Goal: Transaction & Acquisition: Purchase product/service

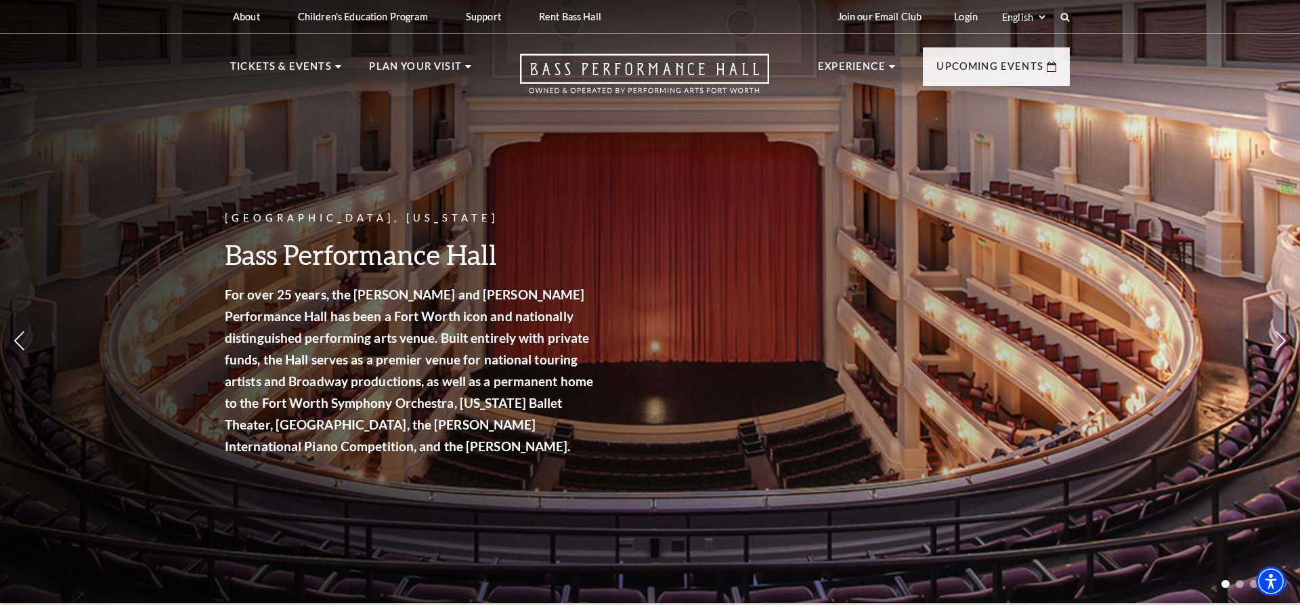
click at [694, 530] on div "Fort Worth, Texas Bass Performance Hall For over 25 years, the Nancy Lee and Pe…" at bounding box center [650, 297] width 1300 height 611
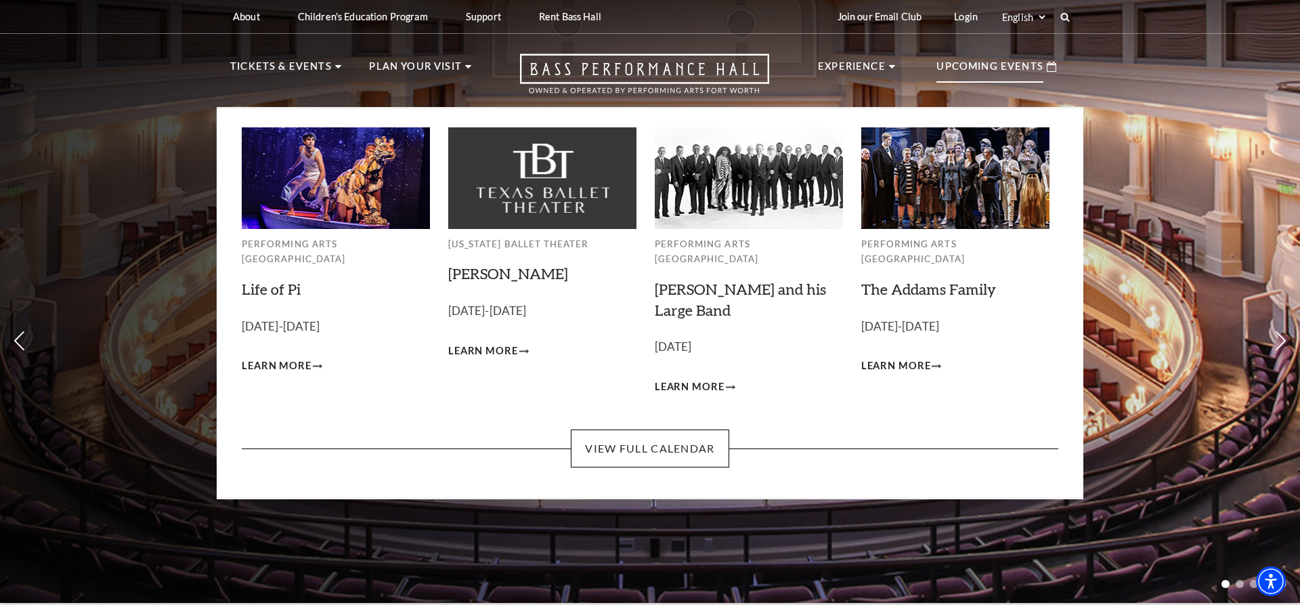
click at [1003, 62] on p "Upcoming Events" at bounding box center [989, 70] width 107 height 24
click at [669, 435] on link "View Full Calendar" at bounding box center [650, 448] width 158 height 38
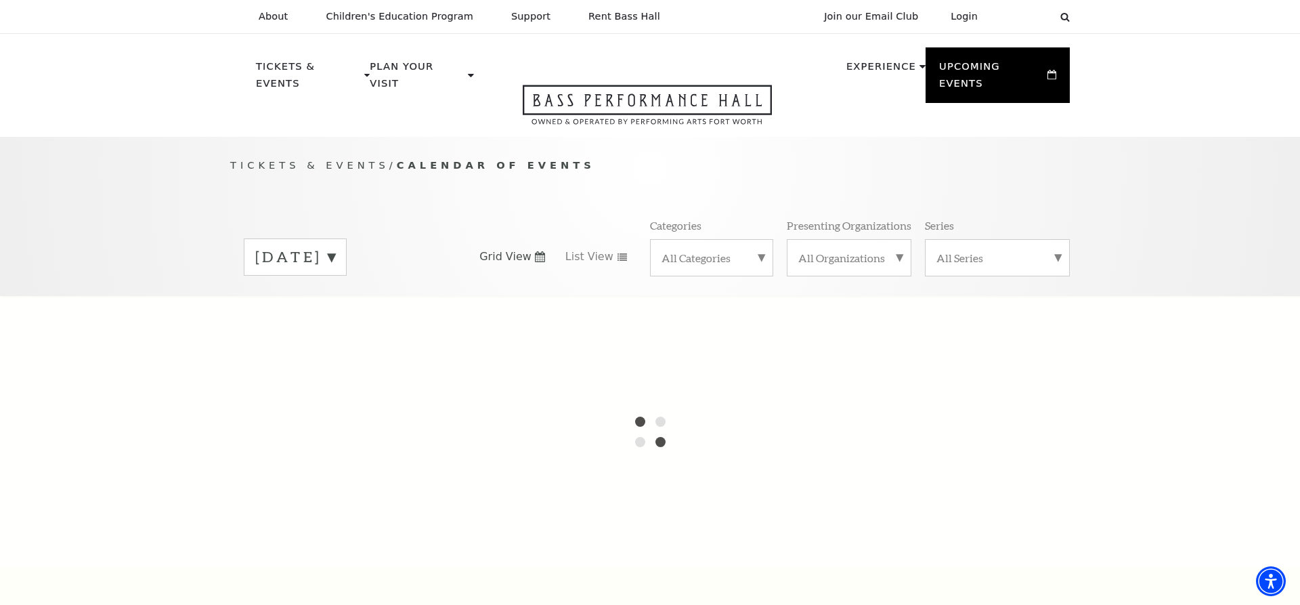
click at [335, 246] on label "September 2025" at bounding box center [295, 256] width 80 height 21
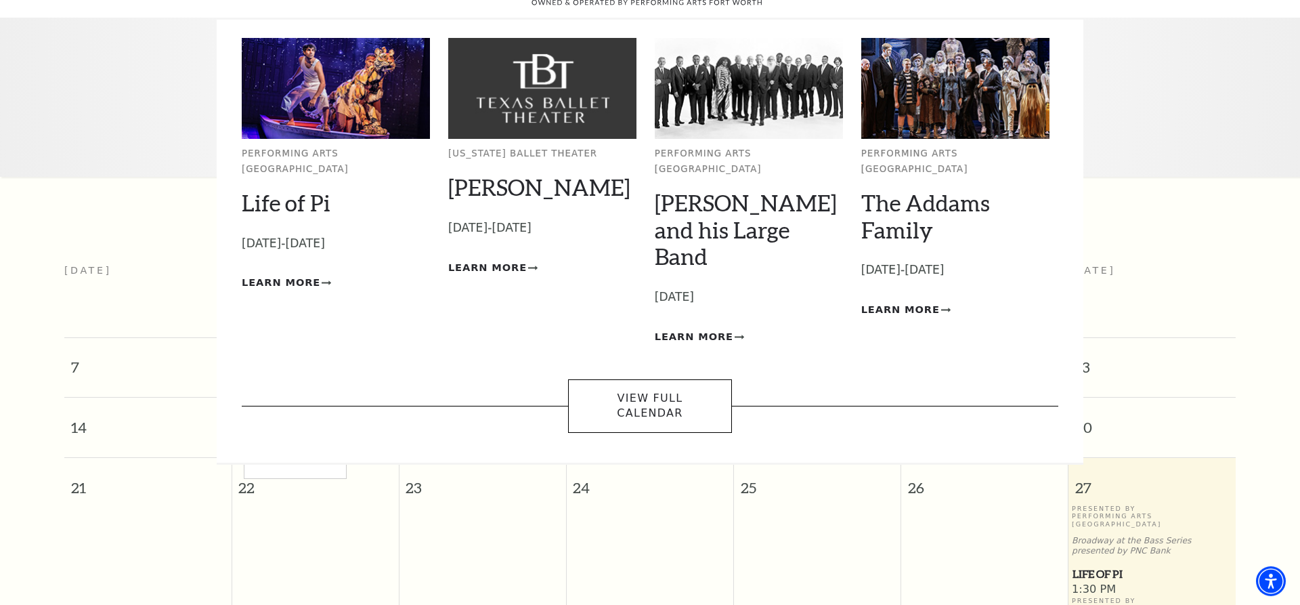
scroll to position [120, 0]
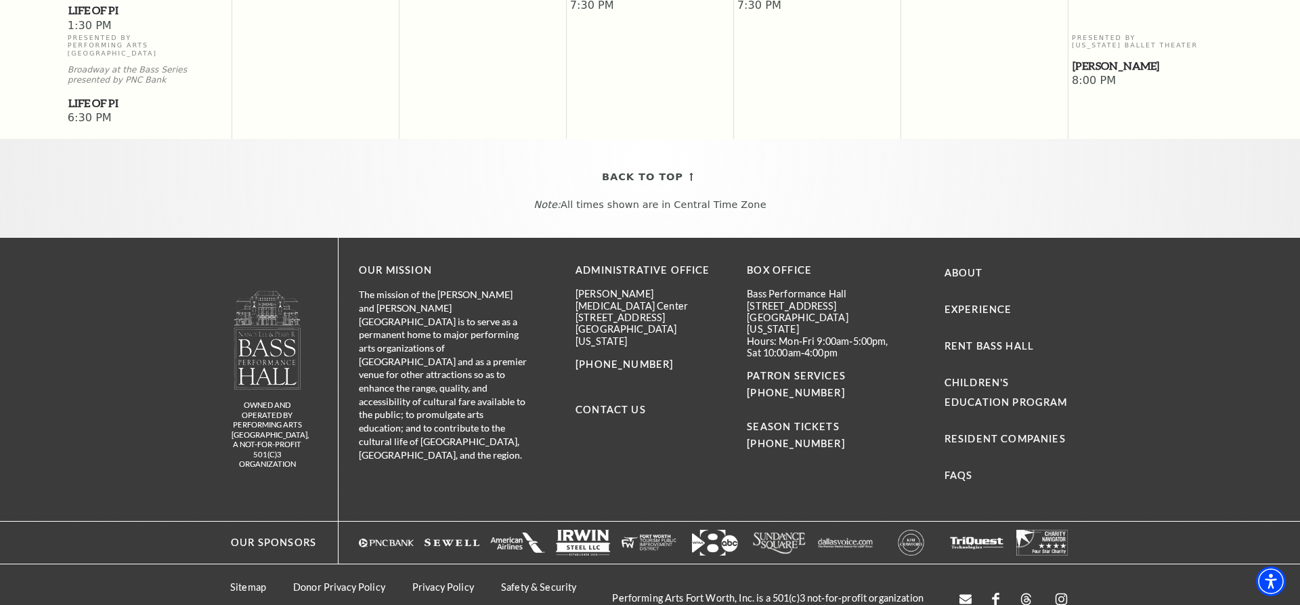
drag, startPoint x: 894, startPoint y: 234, endPoint x: 927, endPoint y: 267, distance: 47.4
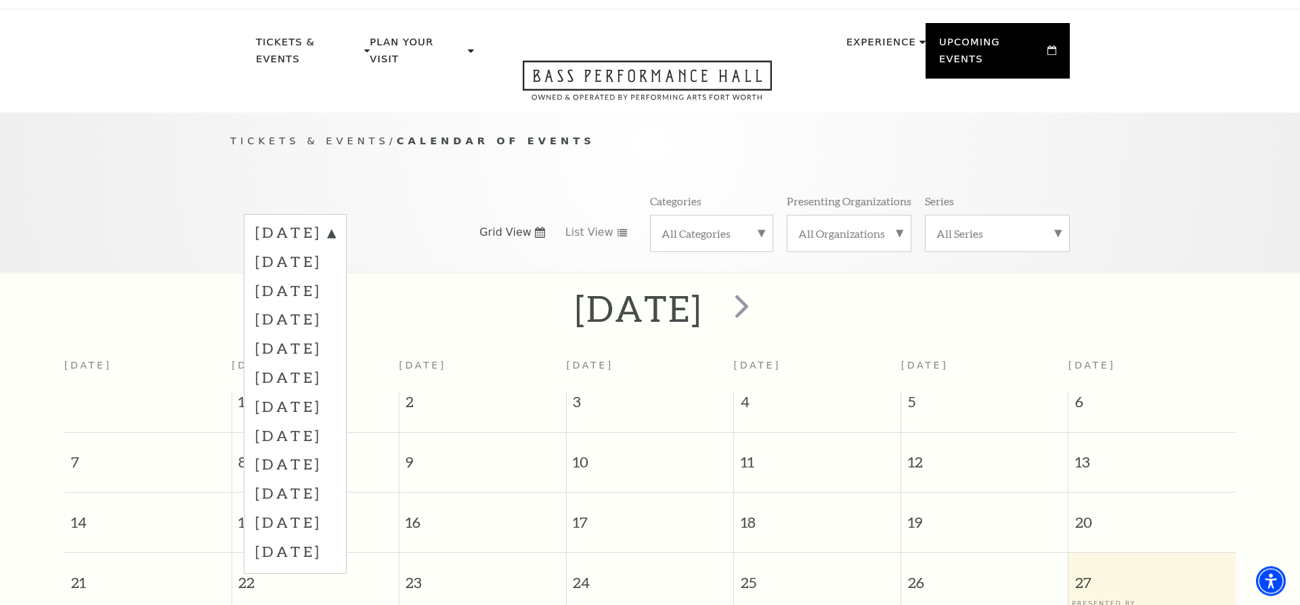
scroll to position [0, 0]
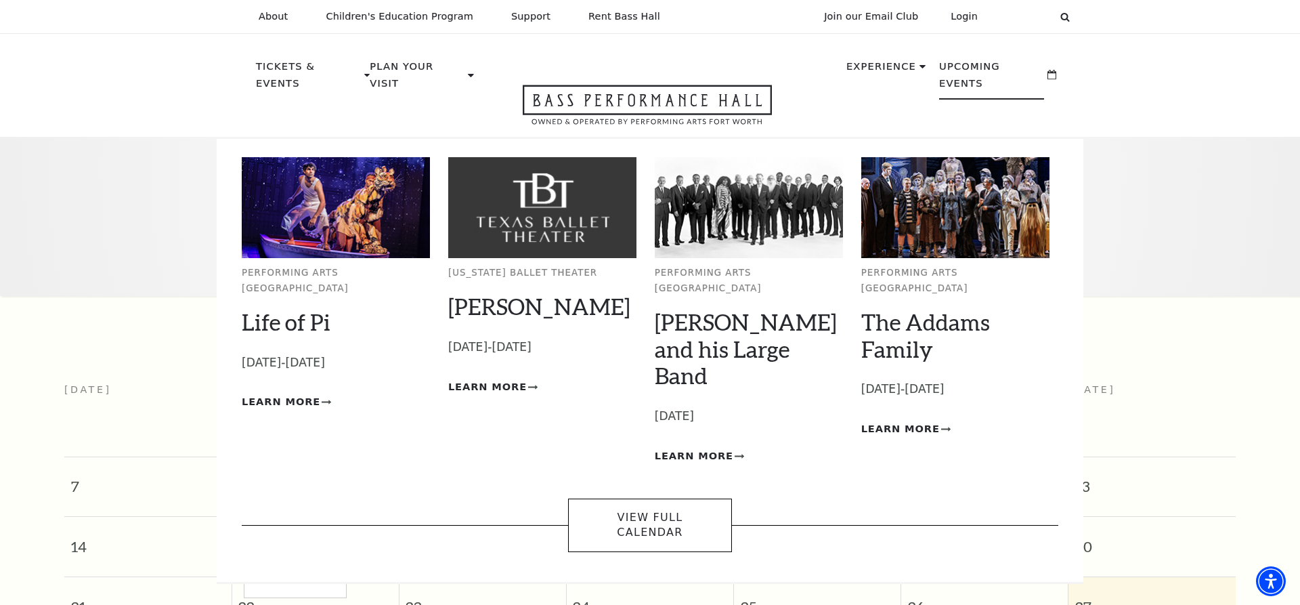
click at [992, 67] on p "Upcoming Events" at bounding box center [991, 78] width 105 height 41
click at [1047, 70] on use at bounding box center [1051, 75] width 9 height 10
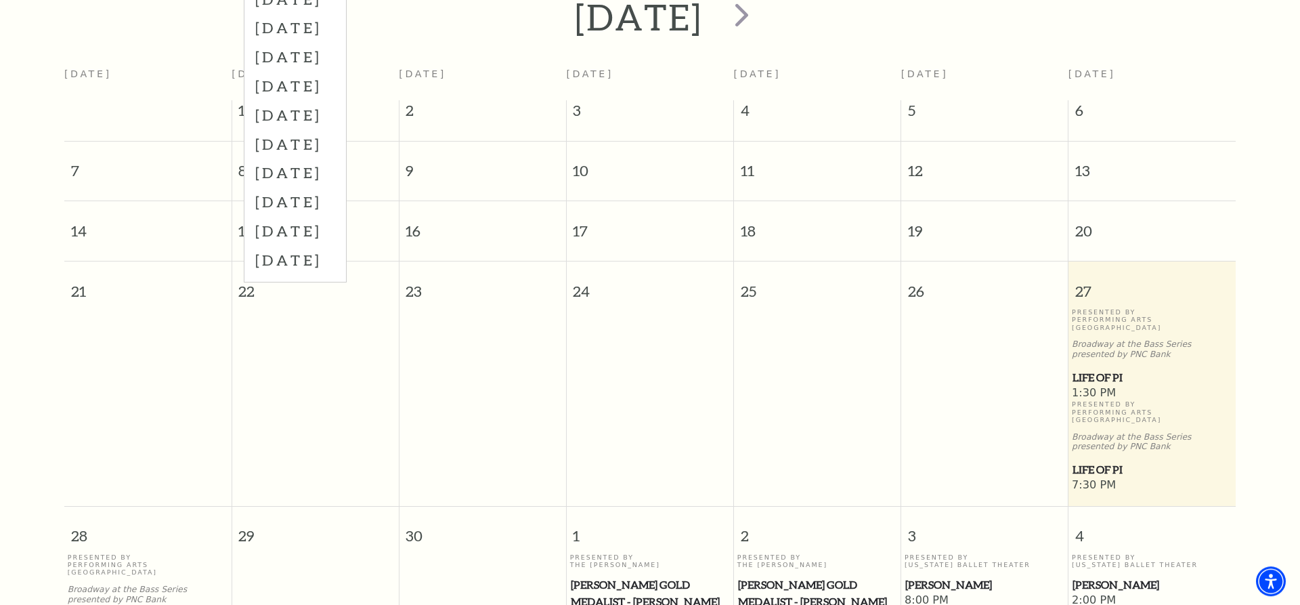
drag, startPoint x: 777, startPoint y: 306, endPoint x: 783, endPoint y: 279, distance: 27.6
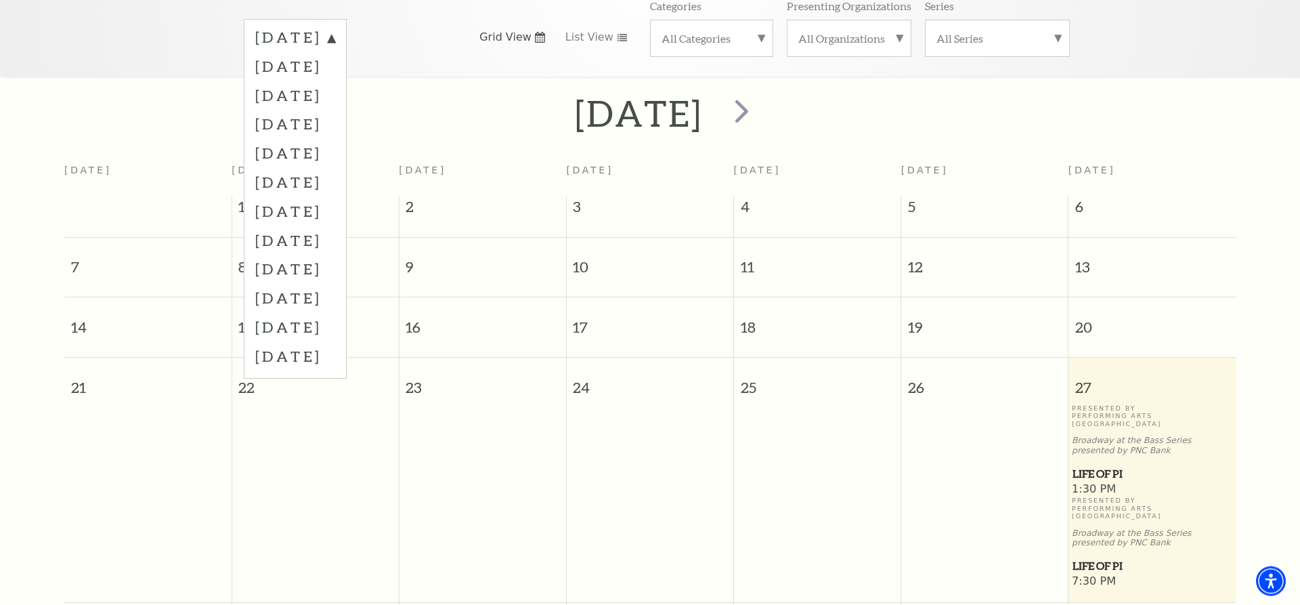
scroll to position [154, 0]
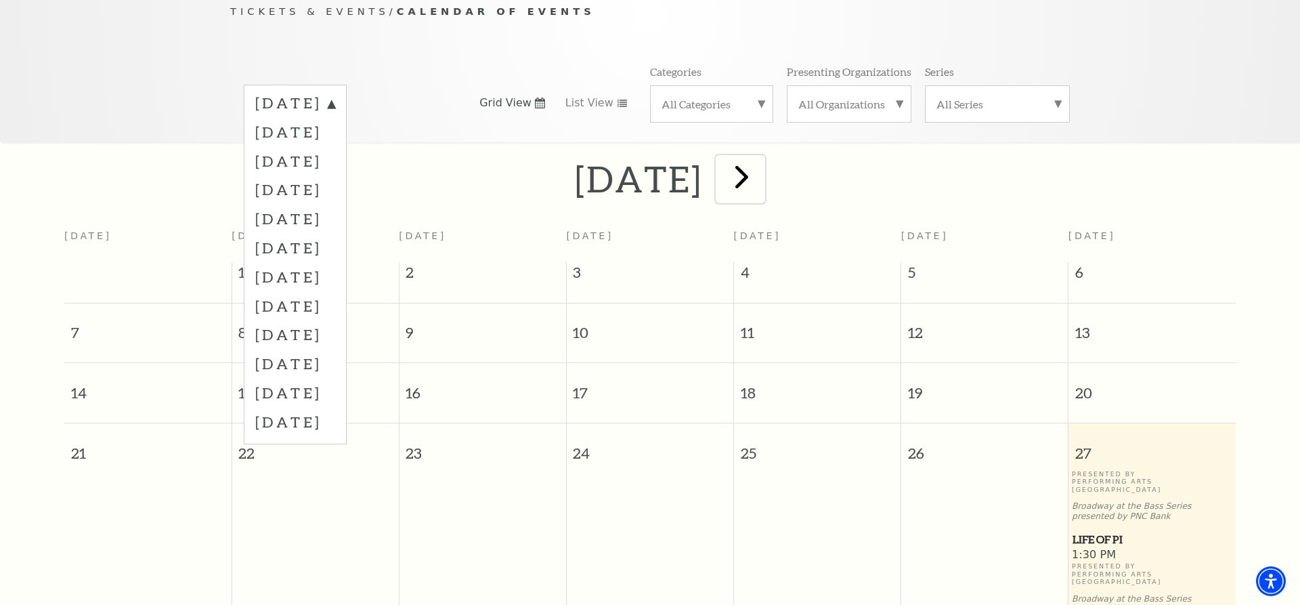
click at [761, 170] on span "next" at bounding box center [741, 176] width 39 height 39
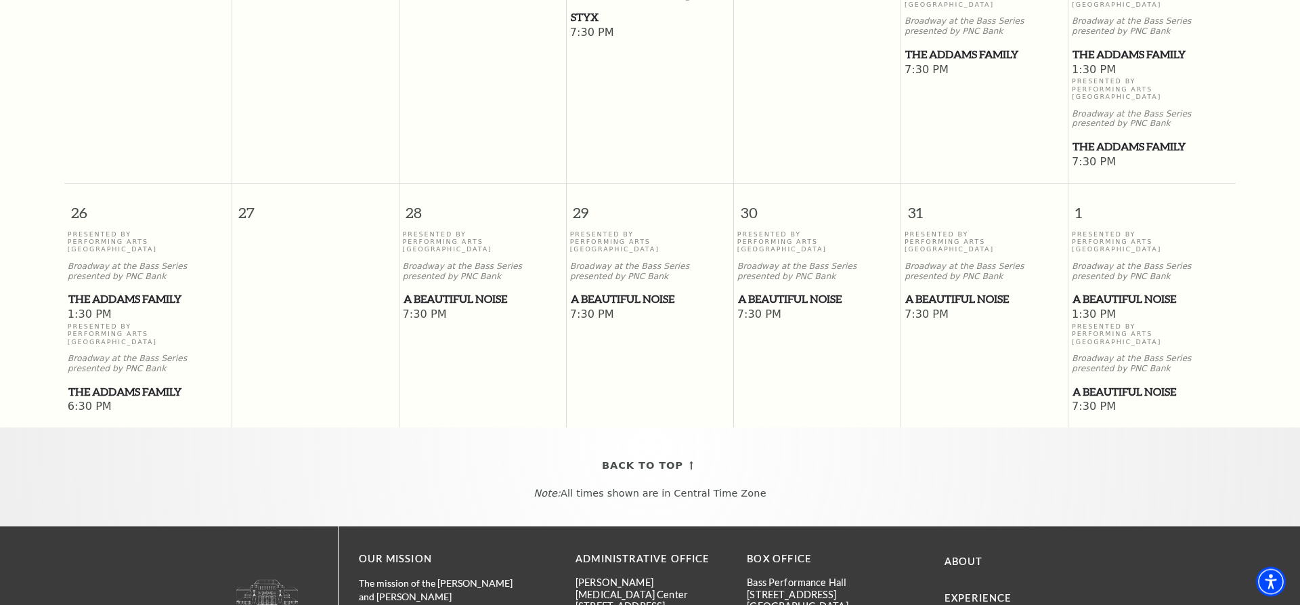
scroll to position [991, 0]
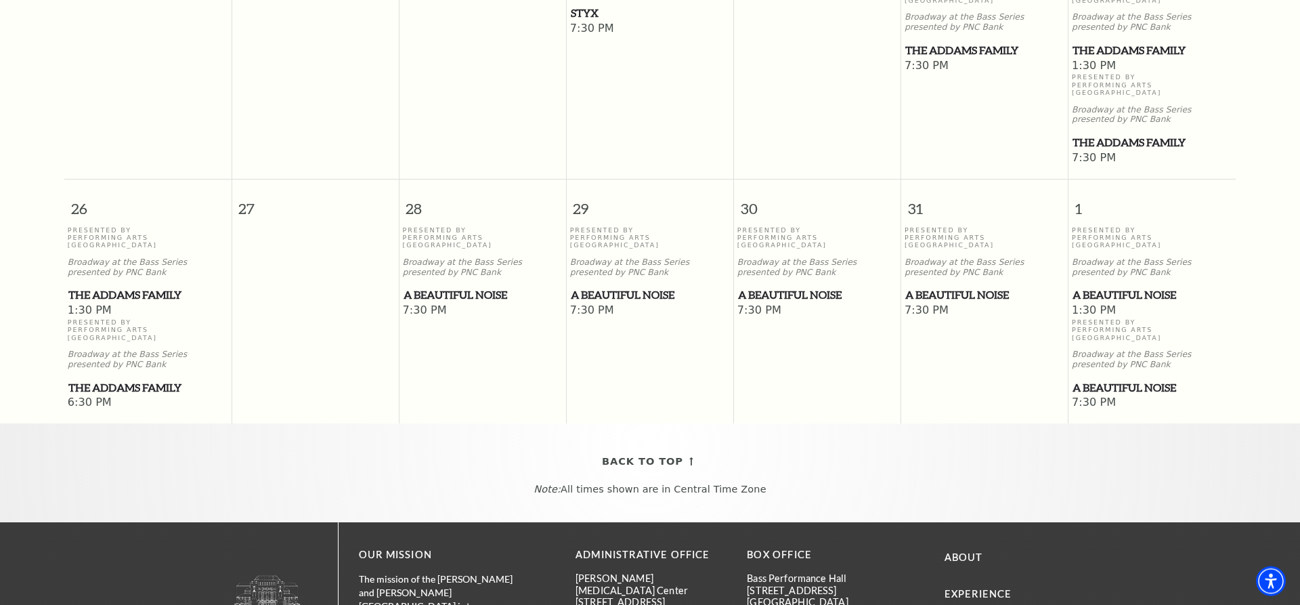
click at [476, 286] on span "A Beautiful Noise" at bounding box center [482, 294] width 159 height 17
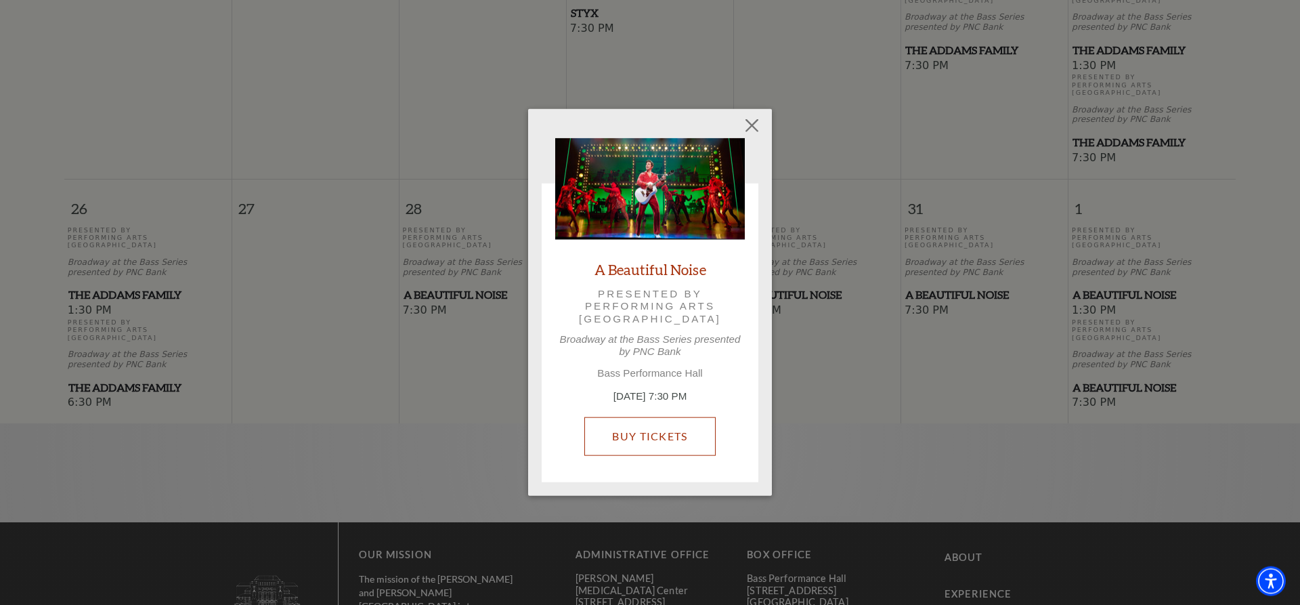
click at [622, 437] on link "Buy Tickets" at bounding box center [649, 436] width 131 height 38
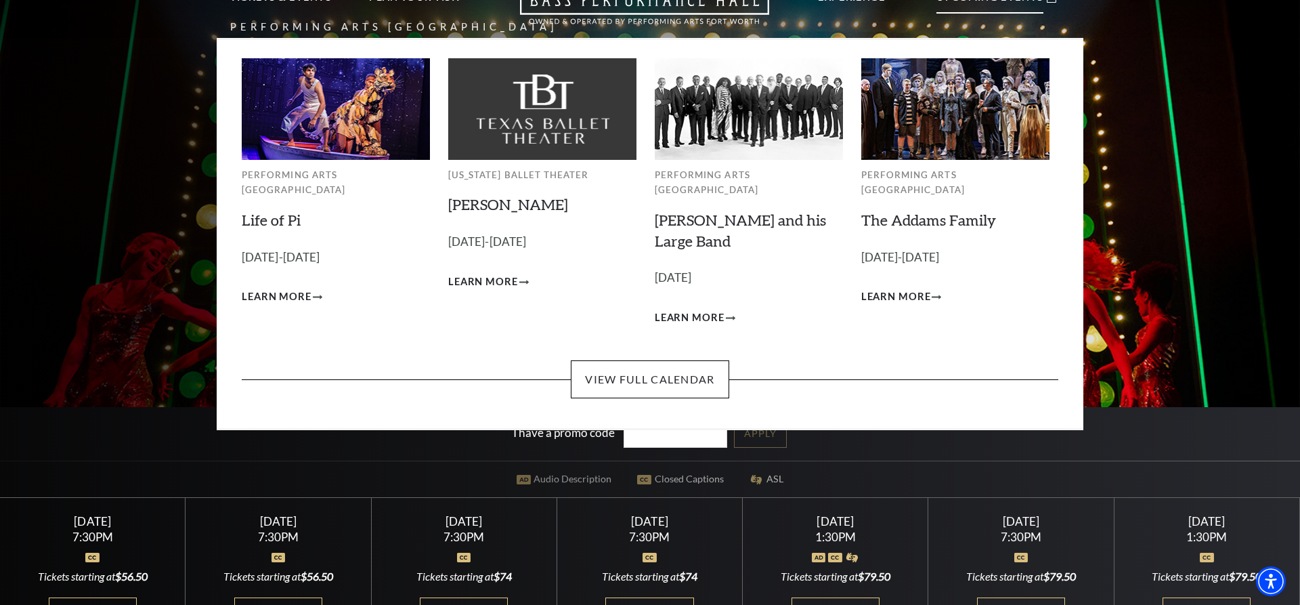
scroll to position [138, 0]
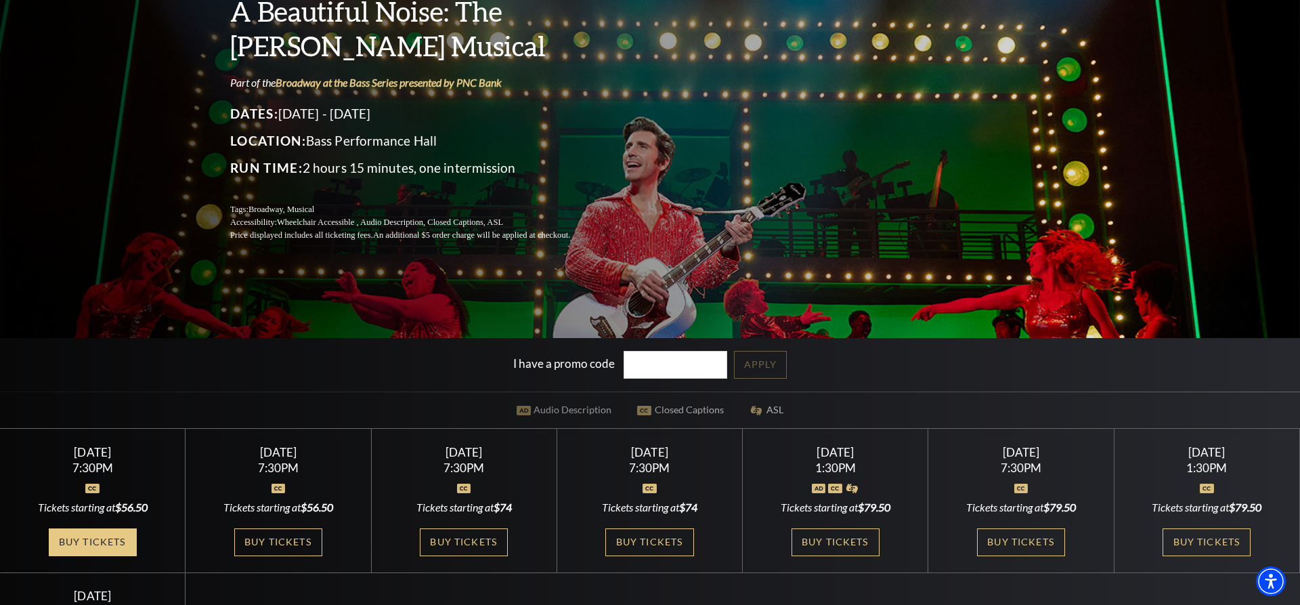
click at [88, 536] on link "Buy Tickets" at bounding box center [93, 542] width 88 height 28
click at [292, 542] on link "Buy Tickets" at bounding box center [278, 542] width 88 height 28
click at [478, 539] on link "Buy Tickets" at bounding box center [464, 542] width 88 height 28
click at [661, 535] on link "Buy Tickets" at bounding box center [649, 542] width 88 height 28
click at [853, 535] on link "Buy Tickets" at bounding box center [835, 542] width 88 height 28
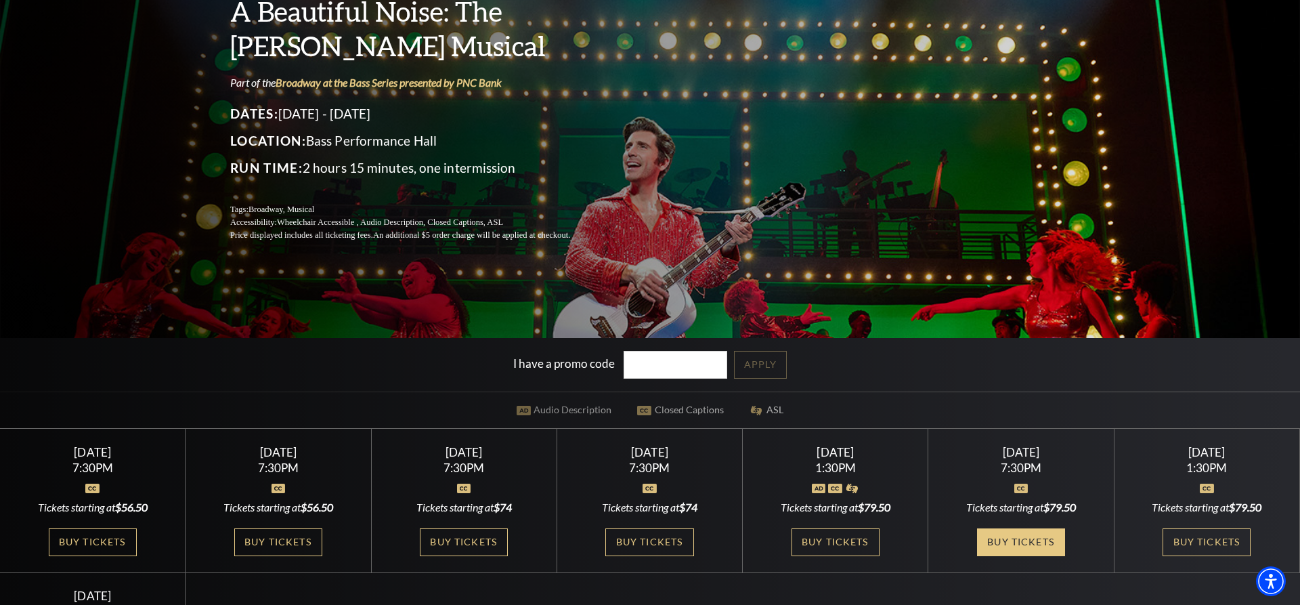
click at [1026, 535] on link "Buy Tickets" at bounding box center [1021, 542] width 88 height 28
click at [1196, 535] on link "Buy Tickets" at bounding box center [1206, 542] width 88 height 28
click at [1212, 540] on link "Buy Tickets" at bounding box center [1206, 542] width 88 height 28
click at [676, 540] on link "Buy Tickets" at bounding box center [649, 542] width 88 height 28
click at [462, 534] on link "Buy Tickets" at bounding box center [464, 542] width 88 height 28
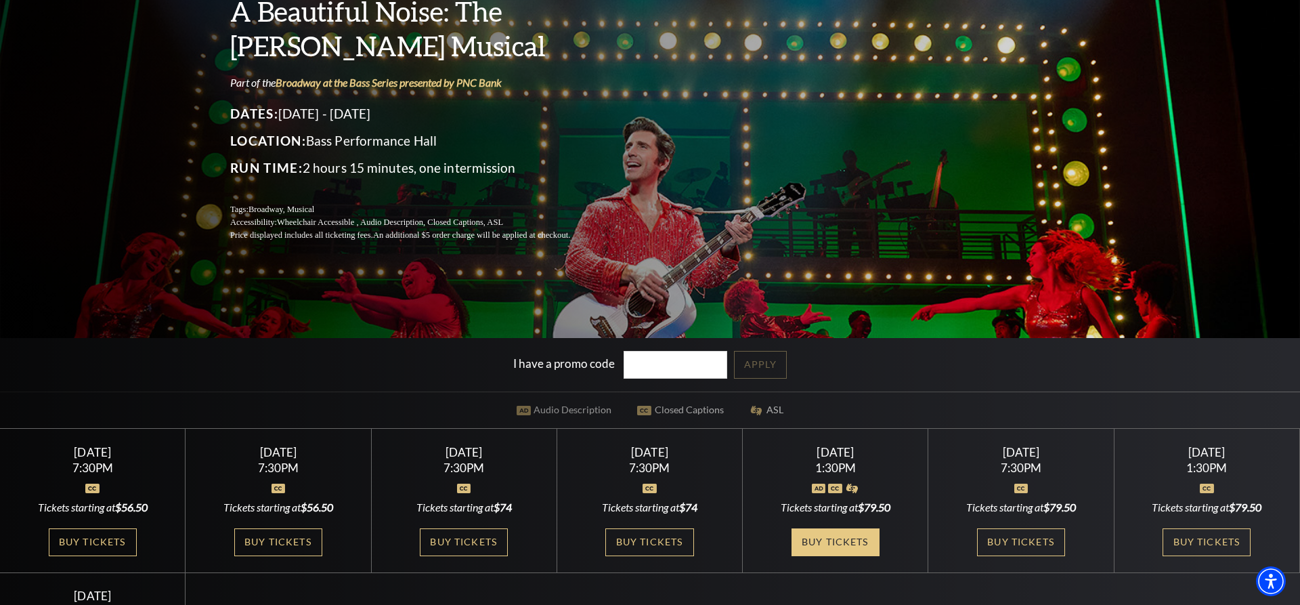
click at [844, 540] on link "Buy Tickets" at bounding box center [835, 542] width 88 height 28
click at [1220, 540] on link "Buy Tickets" at bounding box center [1206, 542] width 88 height 28
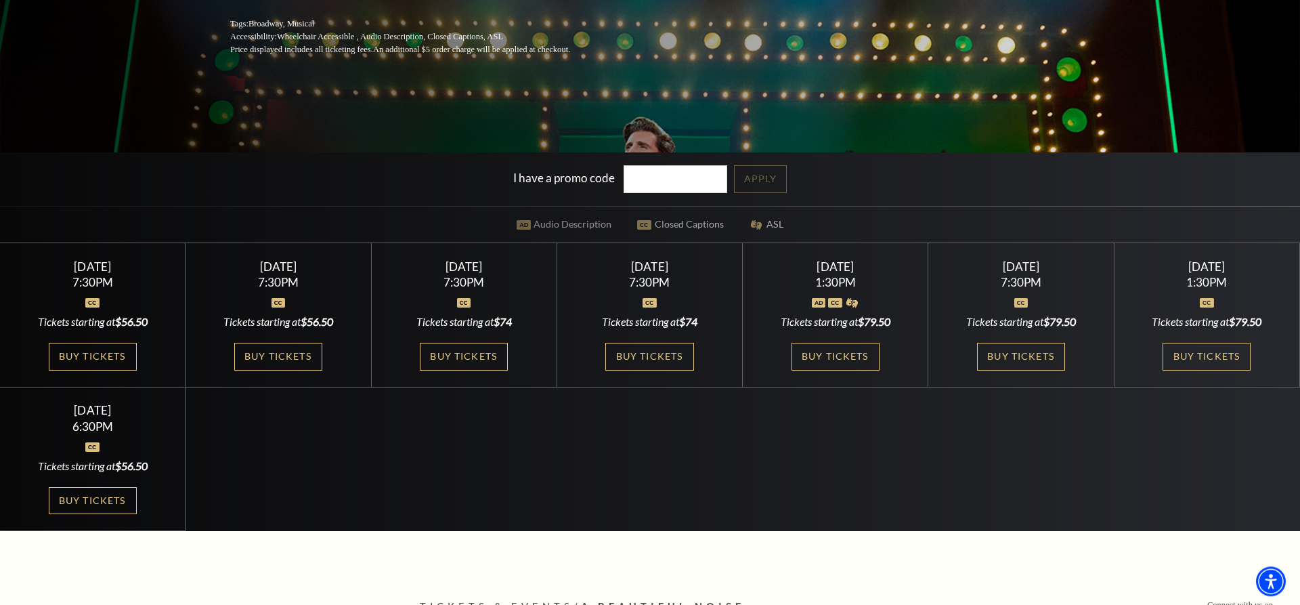
scroll to position [345, 0]
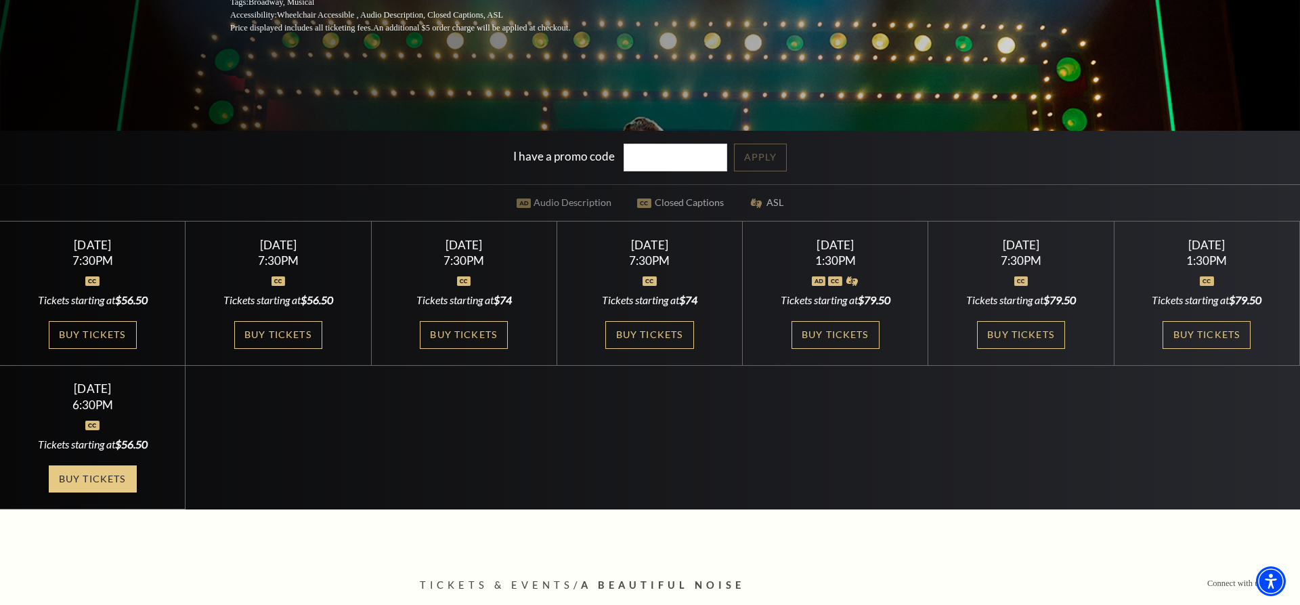
click at [81, 473] on link "Buy Tickets" at bounding box center [93, 479] width 88 height 28
click at [1204, 334] on link "Buy Tickets" at bounding box center [1206, 335] width 88 height 28
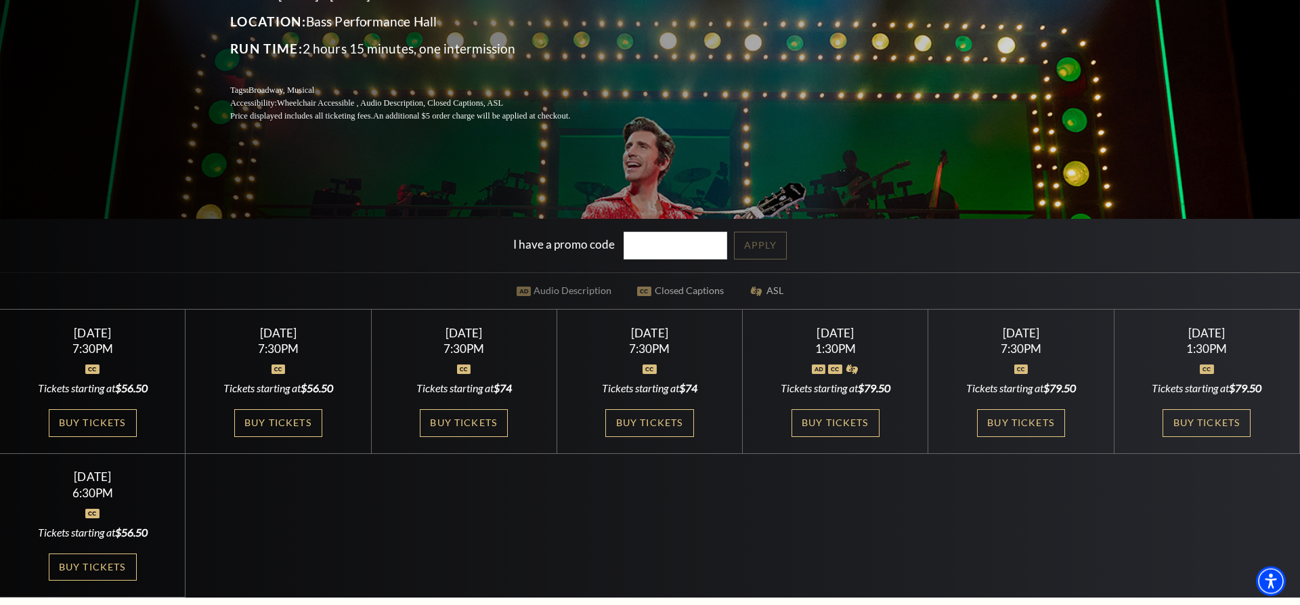
scroll to position [276, 0]
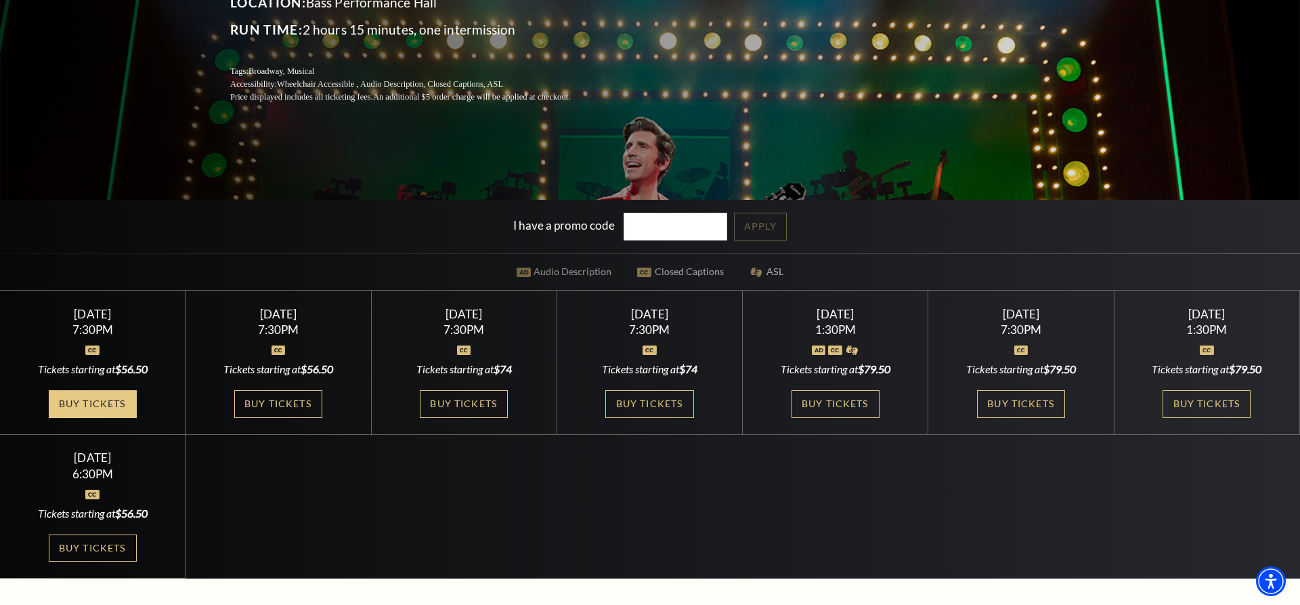
click at [83, 394] on link "Buy Tickets" at bounding box center [93, 404] width 88 height 28
click at [307, 403] on link "Buy Tickets" at bounding box center [278, 404] width 88 height 28
click at [456, 395] on link "Buy Tickets" at bounding box center [464, 404] width 88 height 28
click at [665, 397] on link "Buy Tickets" at bounding box center [649, 404] width 88 height 28
click at [678, 397] on link "Buy Tickets" at bounding box center [649, 404] width 88 height 28
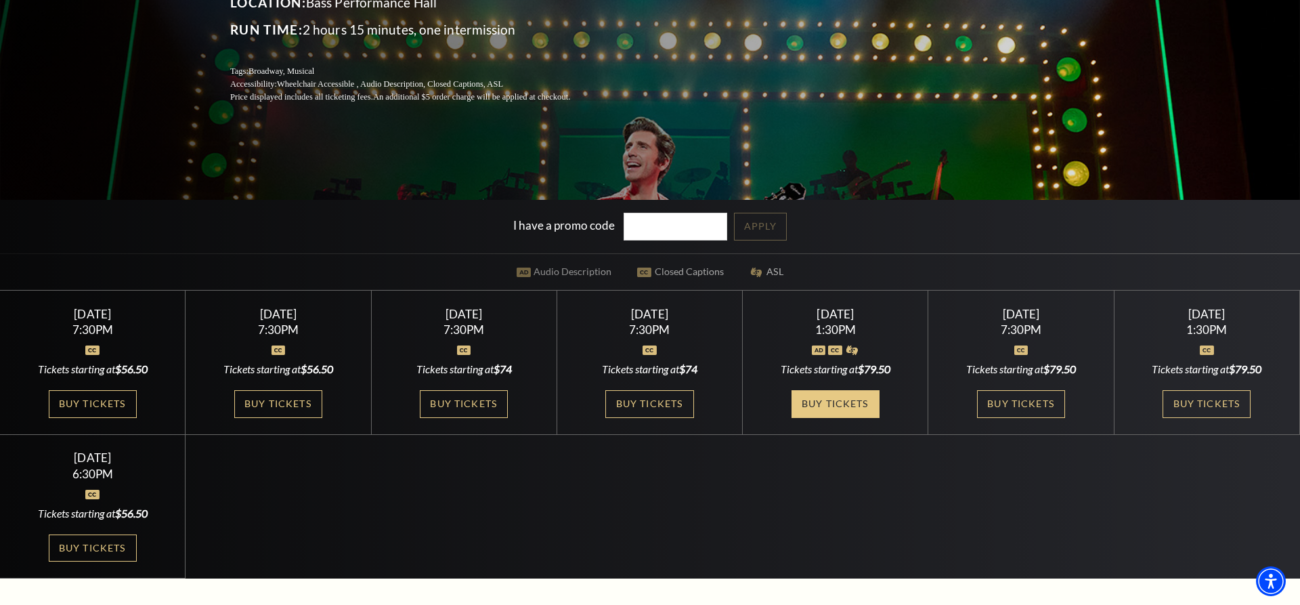
click at [852, 397] on link "Buy Tickets" at bounding box center [835, 404] width 88 height 28
click at [1013, 401] on link "Buy Tickets" at bounding box center [1021, 404] width 88 height 28
click at [1217, 391] on link "Buy Tickets" at bounding box center [1206, 404] width 88 height 28
click at [90, 542] on link "Buy Tickets" at bounding box center [93, 548] width 88 height 28
click at [491, 394] on link "Buy Tickets" at bounding box center [464, 404] width 88 height 28
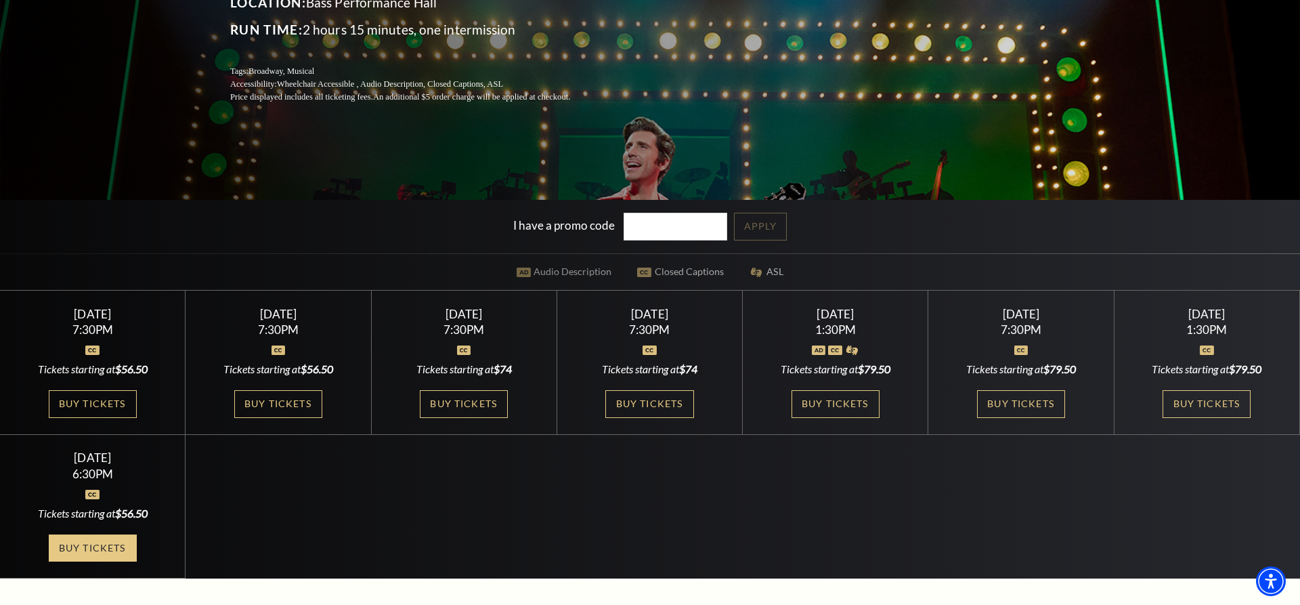
click at [86, 541] on link "Buy Tickets" at bounding box center [93, 548] width 88 height 28
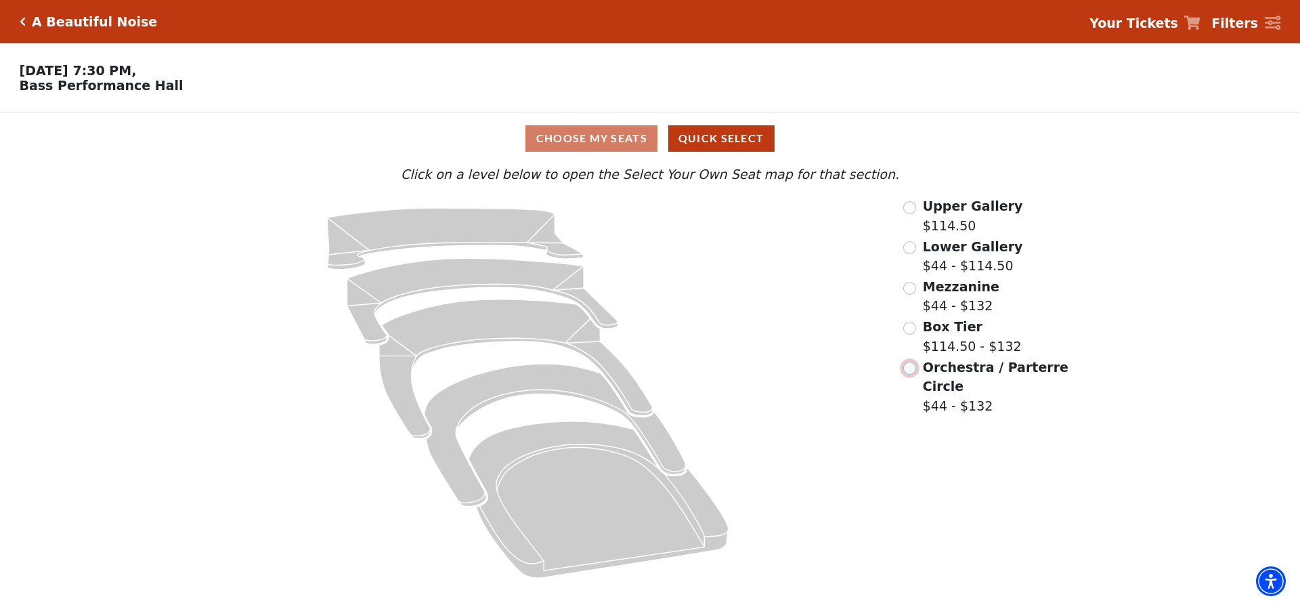
click at [911, 372] on input "Orchestra / Parterre Circle$44 - $132\a" at bounding box center [909, 367] width 13 height 13
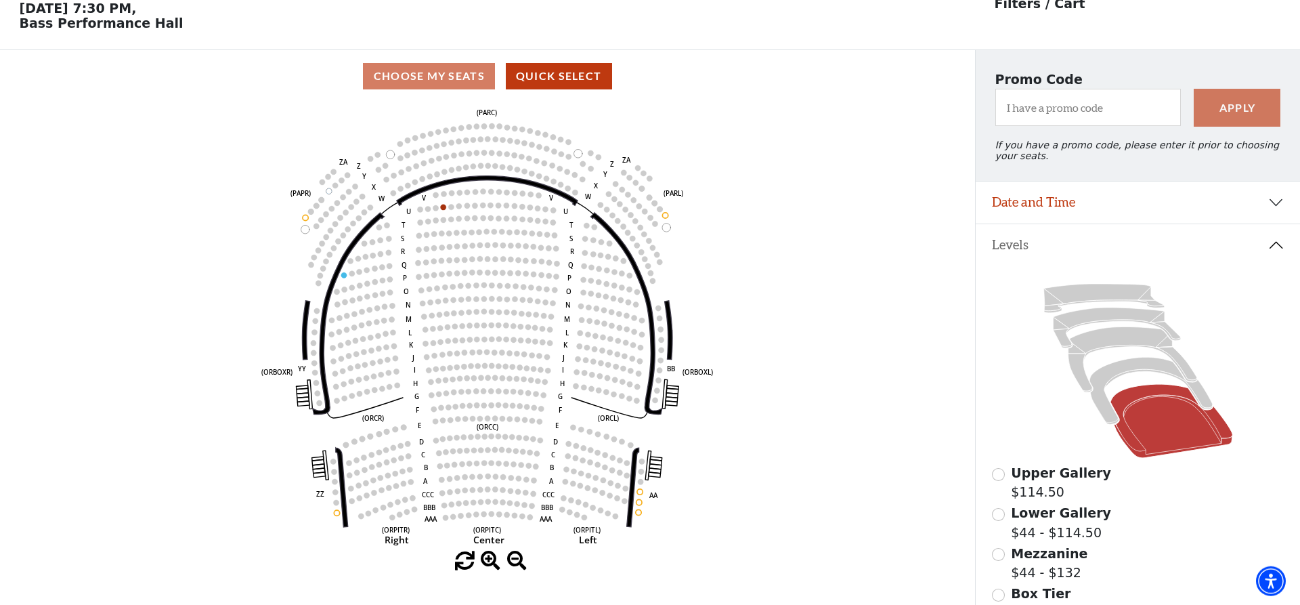
scroll to position [63, 0]
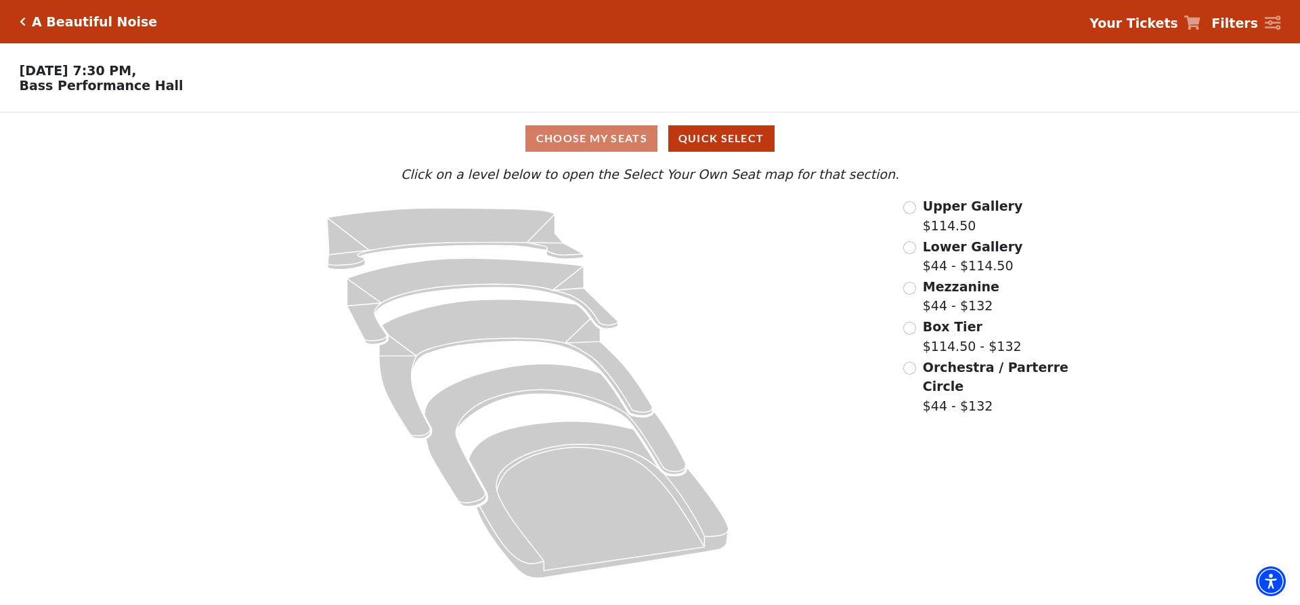
click at [913, 366] on div "Orchestra / Parterre Circle $44 - $132" at bounding box center [986, 386] width 167 height 58
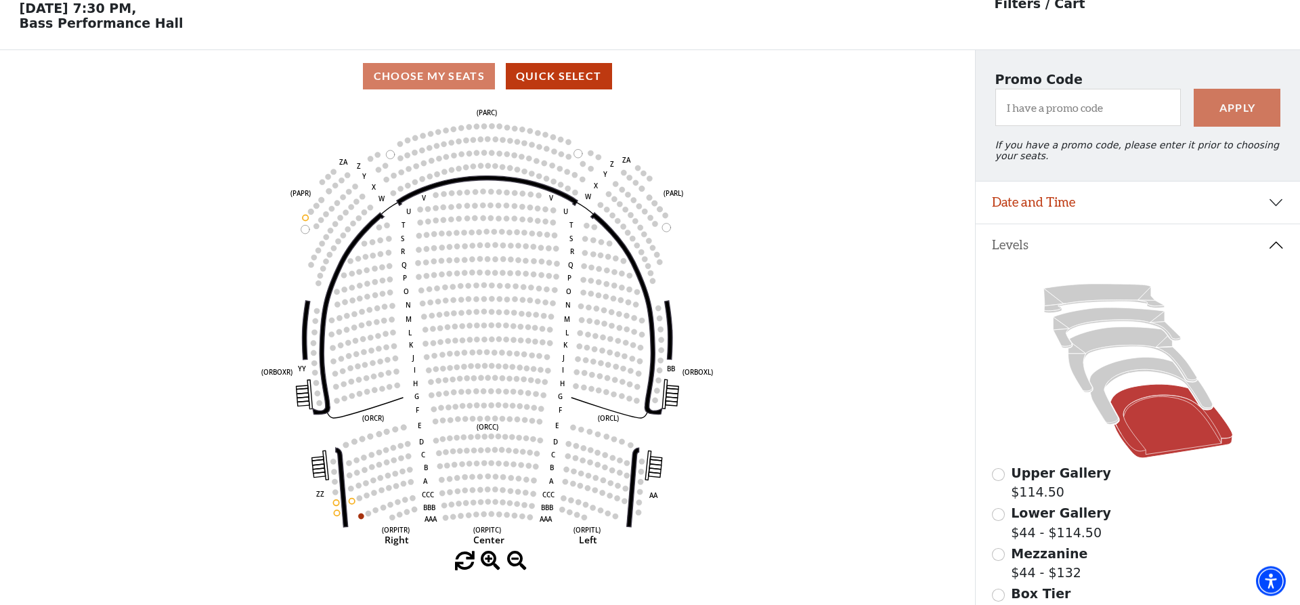
scroll to position [63, 0]
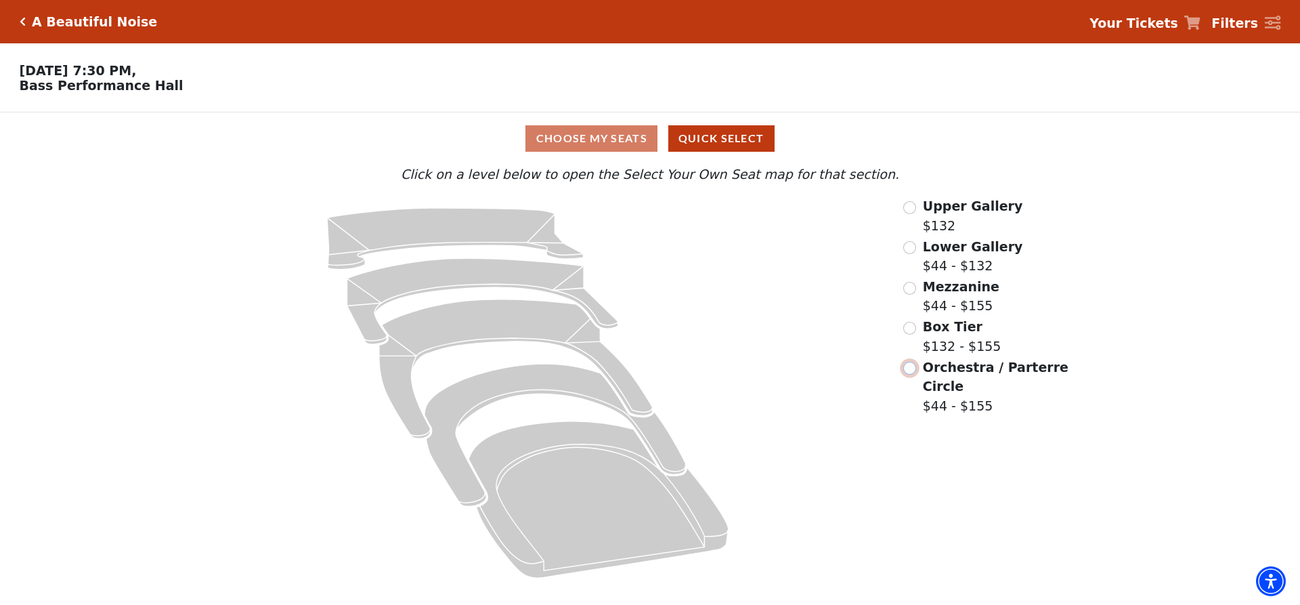
click at [910, 371] on input "Orchestra / Parterre Circle$44 - $155\a" at bounding box center [909, 367] width 13 height 13
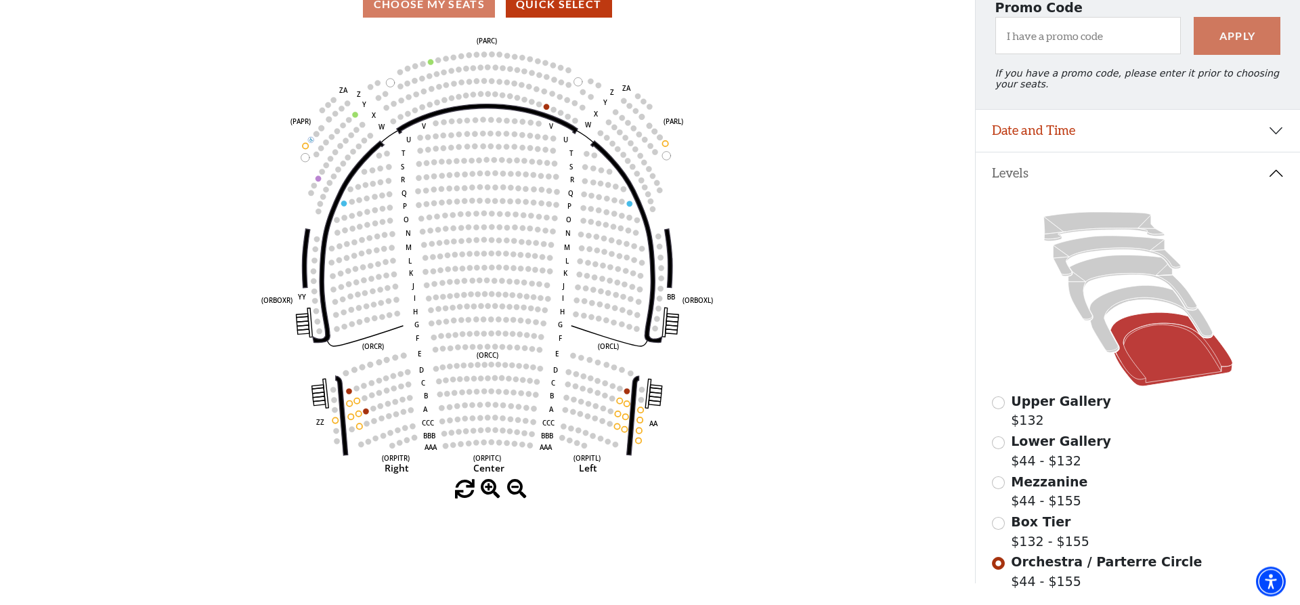
scroll to position [138, 0]
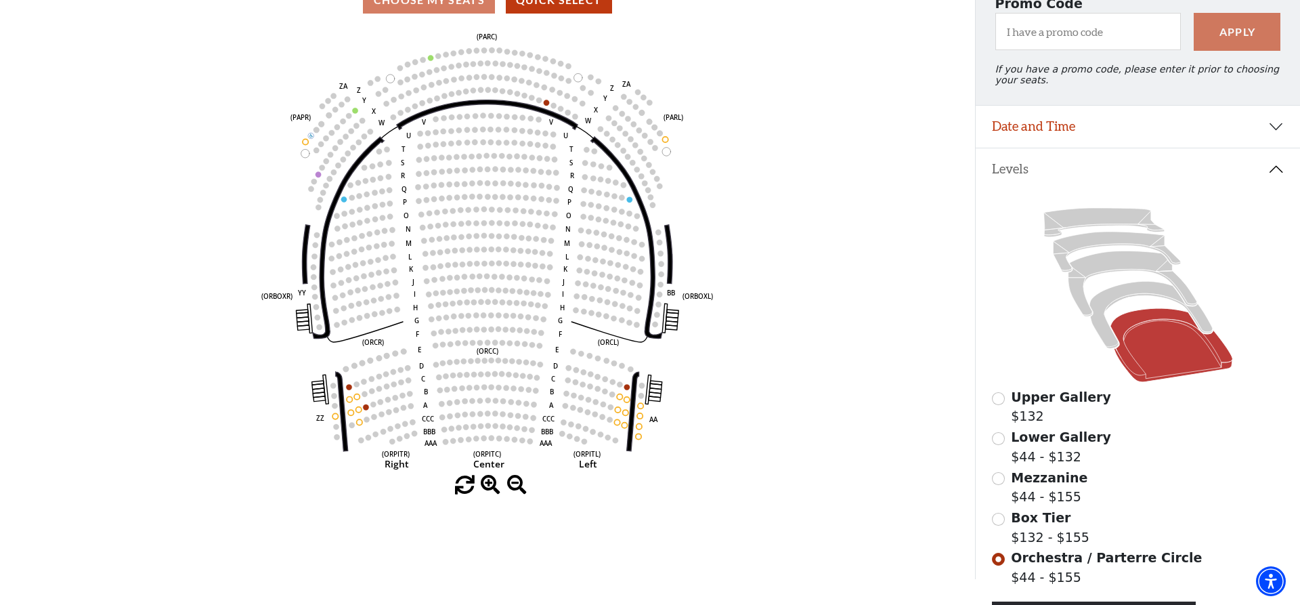
click at [752, 504] on div "Choose My Seats Quick Select Current Level Orchestra / Parterre Circle Click on…" at bounding box center [487, 276] width 975 height 605
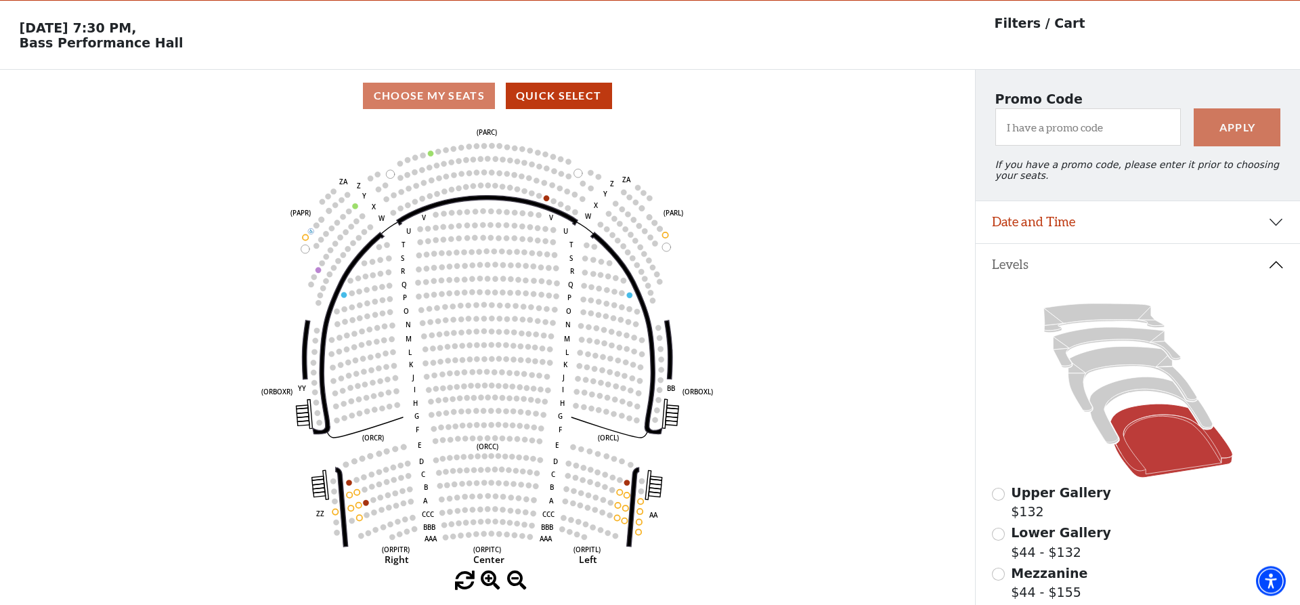
scroll to position [0, 0]
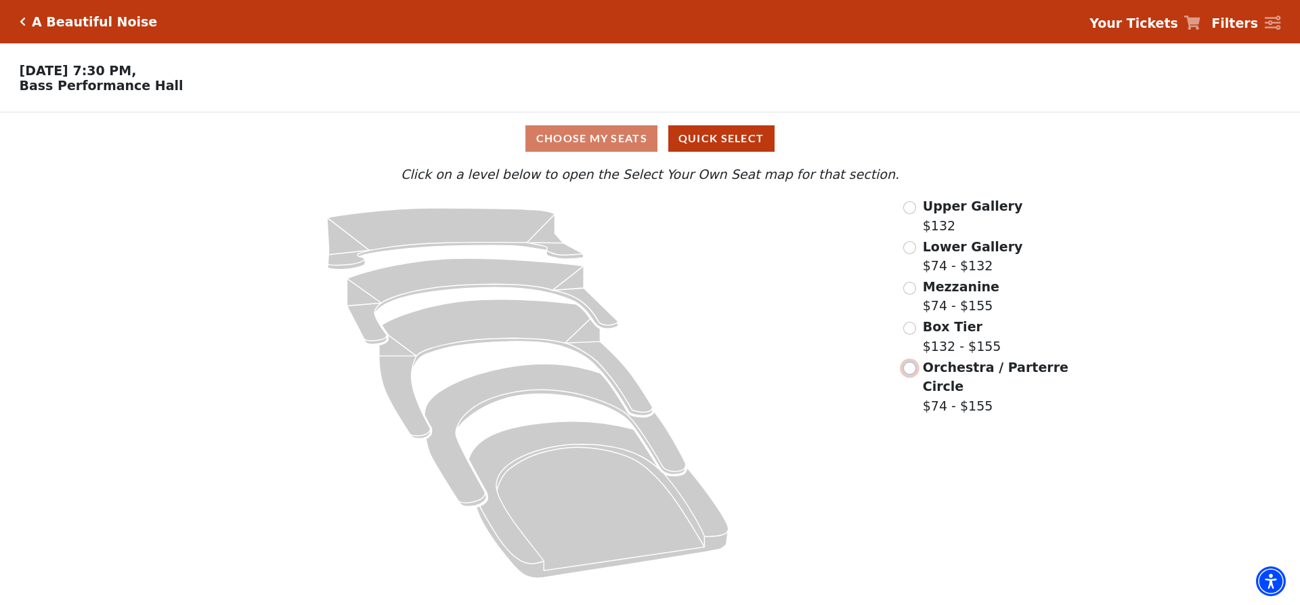
click at [910, 371] on input "Orchestra / Parterre Circle$74 - $155\a" at bounding box center [909, 367] width 13 height 13
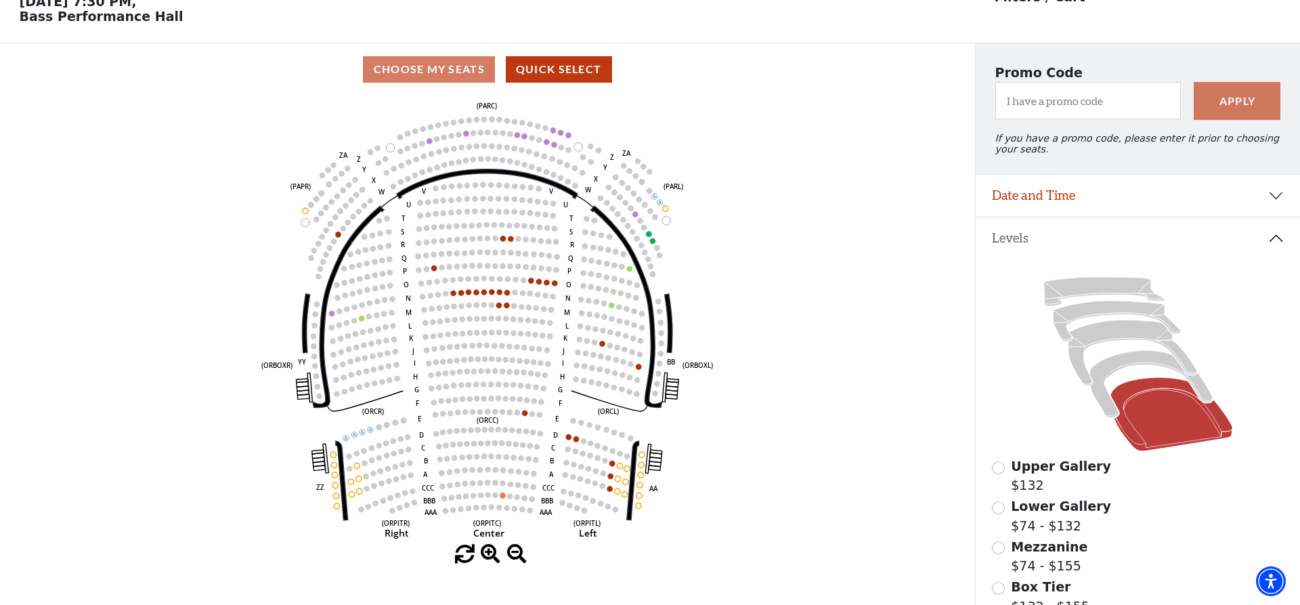
scroll to position [138, 0]
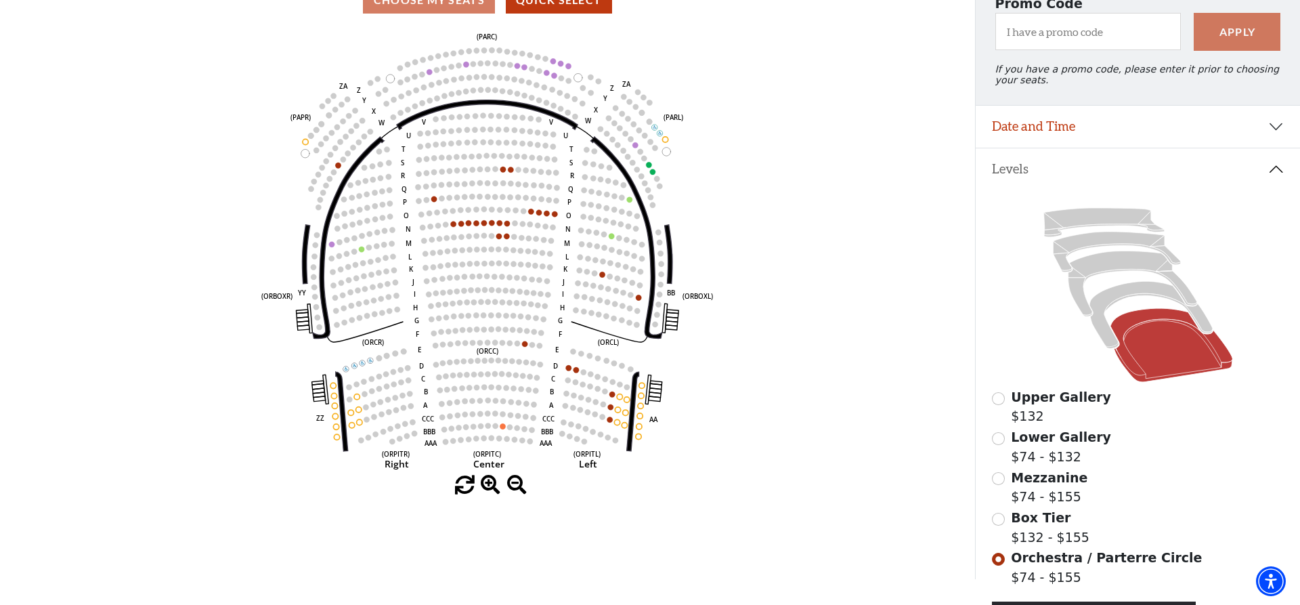
click at [841, 445] on icon "Left (ORPITL) Right (ORPITR) Center (ORPITC) ZZ AA YY BB ZA ZA (ORCL) (ORCR) (O…" at bounding box center [487, 250] width 877 height 449
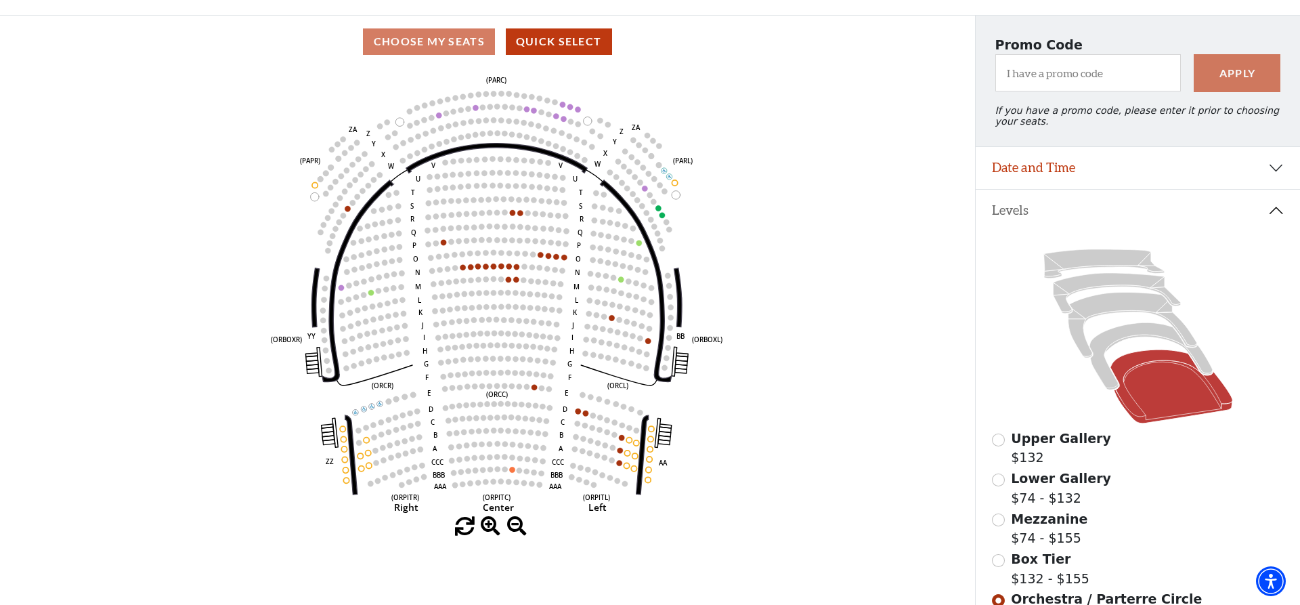
drag, startPoint x: 135, startPoint y: 238, endPoint x: 150, endPoint y: 242, distance: 15.4
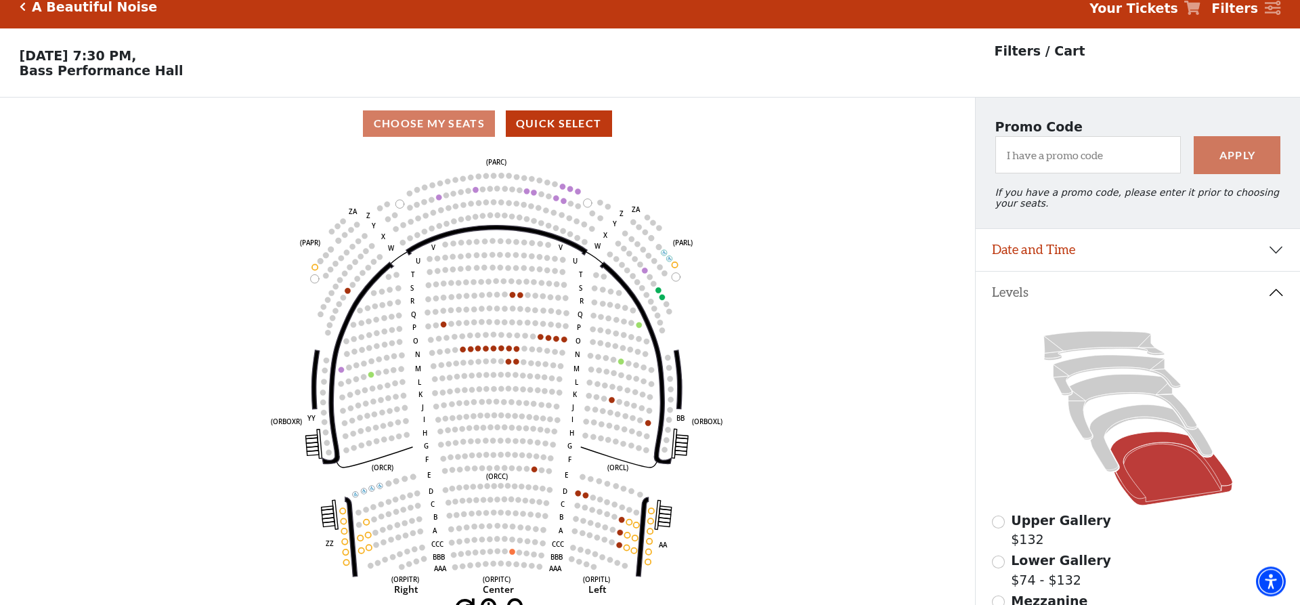
scroll to position [0, 0]
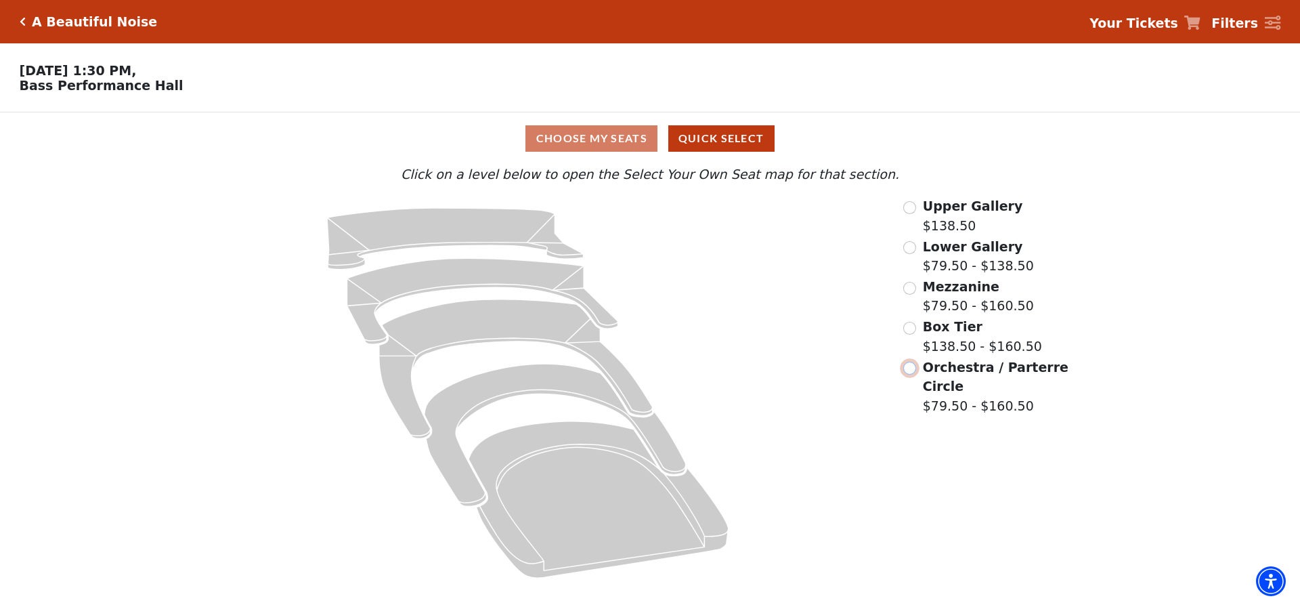
click at [911, 371] on input "Orchestra / Parterre Circle$79.50 - $160.50\a" at bounding box center [909, 367] width 13 height 13
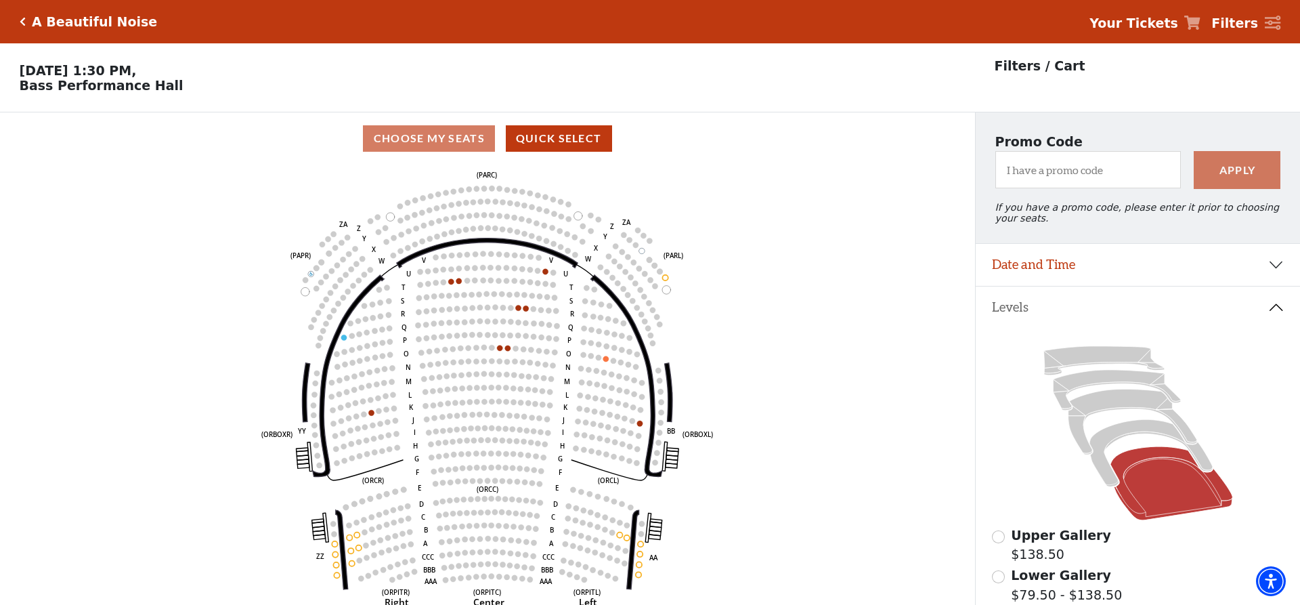
click at [821, 445] on icon "Left (ORPITL) Right (ORPITR) Center (ORPITC) ZZ AA YY BB ZA ZA (ORCL) (ORCR) (O…" at bounding box center [487, 388] width 877 height 449
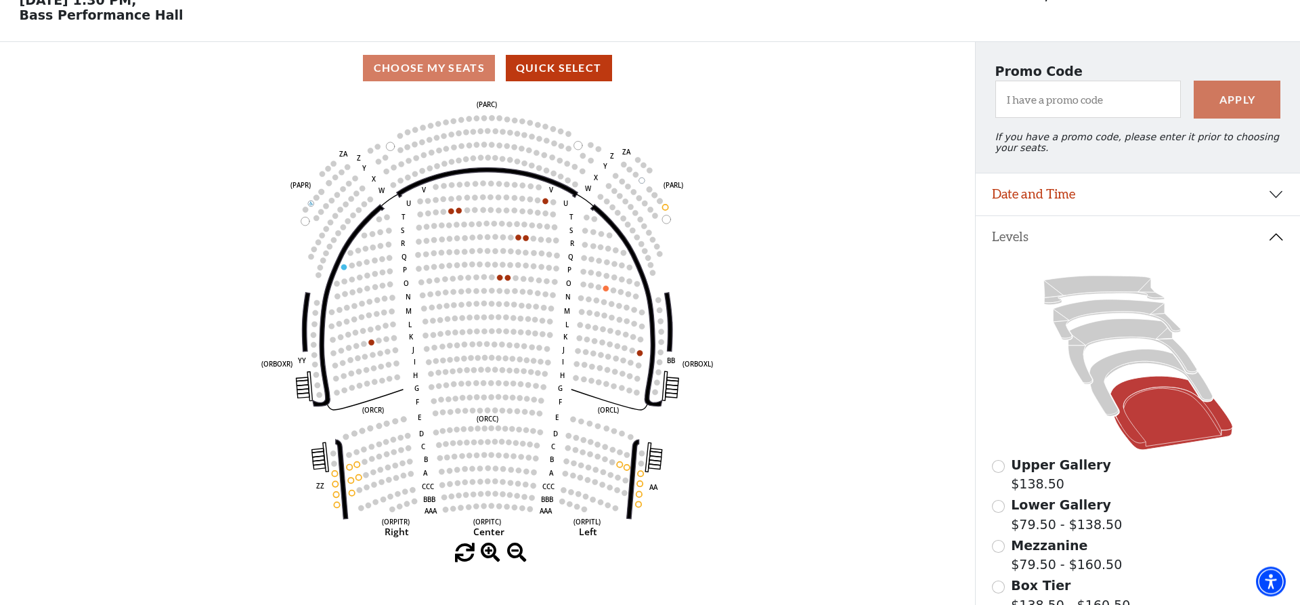
scroll to position [69, 0]
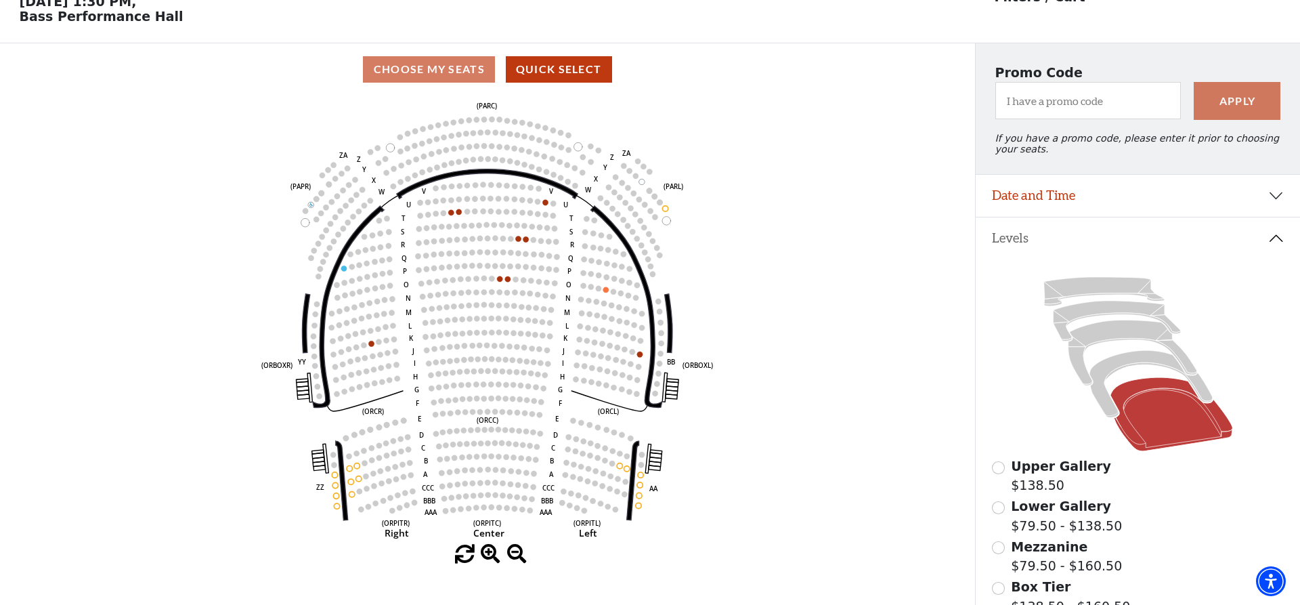
click at [857, 513] on icon "Left (ORPITL) Right (ORPITR) Center (ORPITC) ZZ AA YY BB ZA ZA (ORCL) (ORCR) (O…" at bounding box center [487, 319] width 877 height 449
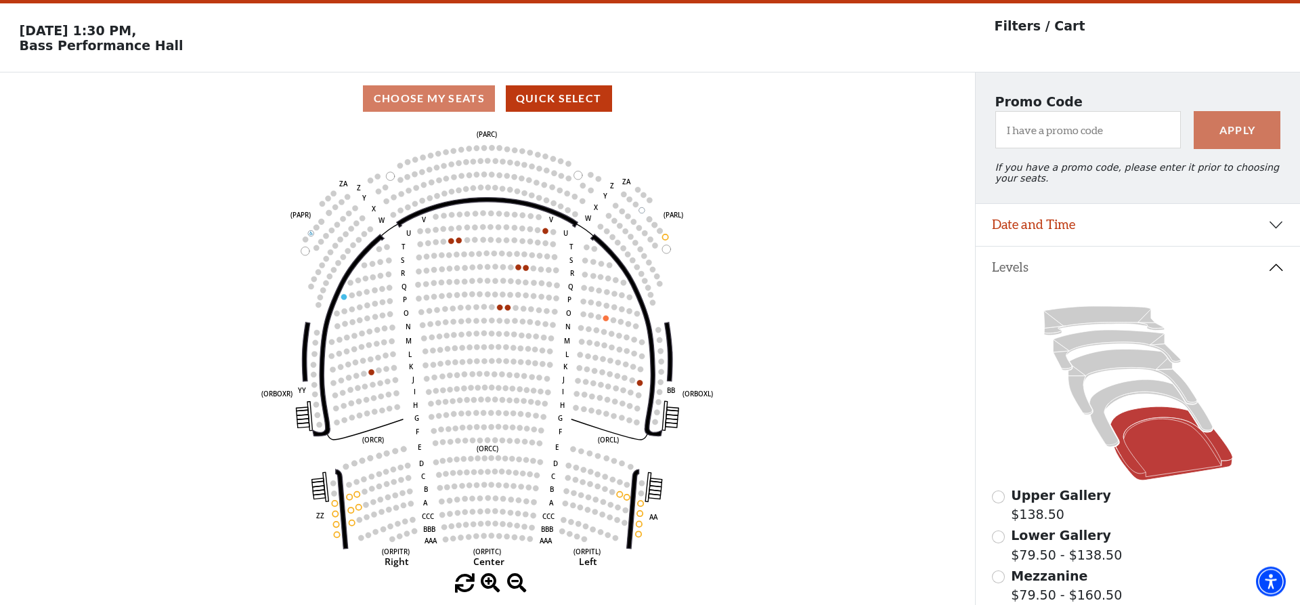
scroll to position [0, 0]
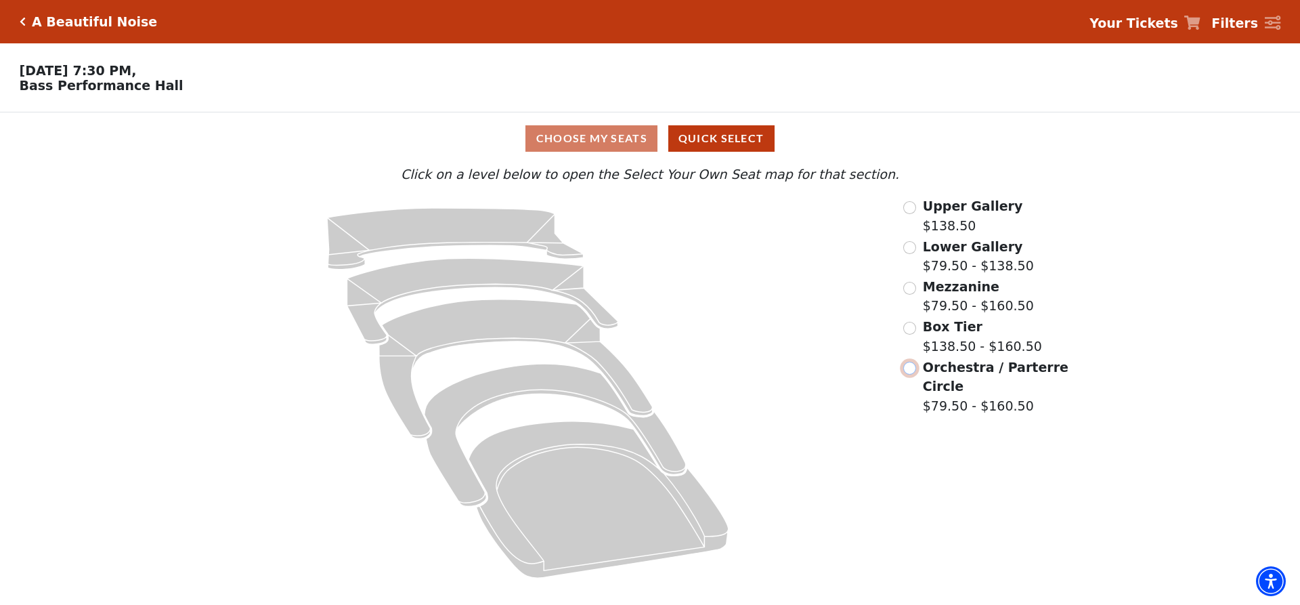
click at [908, 372] on input "Orchestra / Parterre Circle$79.50 - $160.50\a" at bounding box center [909, 367] width 13 height 13
click at [911, 374] on input "Orchestra / Parterre Circle$79.50 - $160.50\a" at bounding box center [909, 367] width 13 height 13
click at [909, 368] on input "Orchestra / Parterre Circle$79.50 - $160.50\a" at bounding box center [909, 367] width 13 height 13
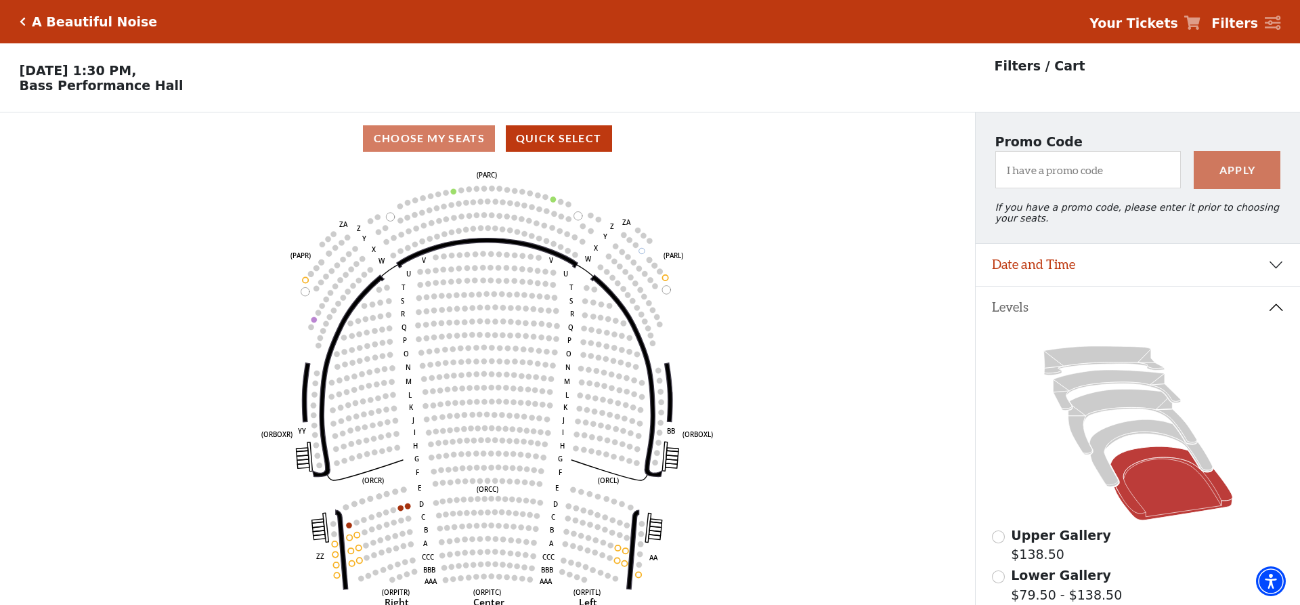
scroll to position [69, 0]
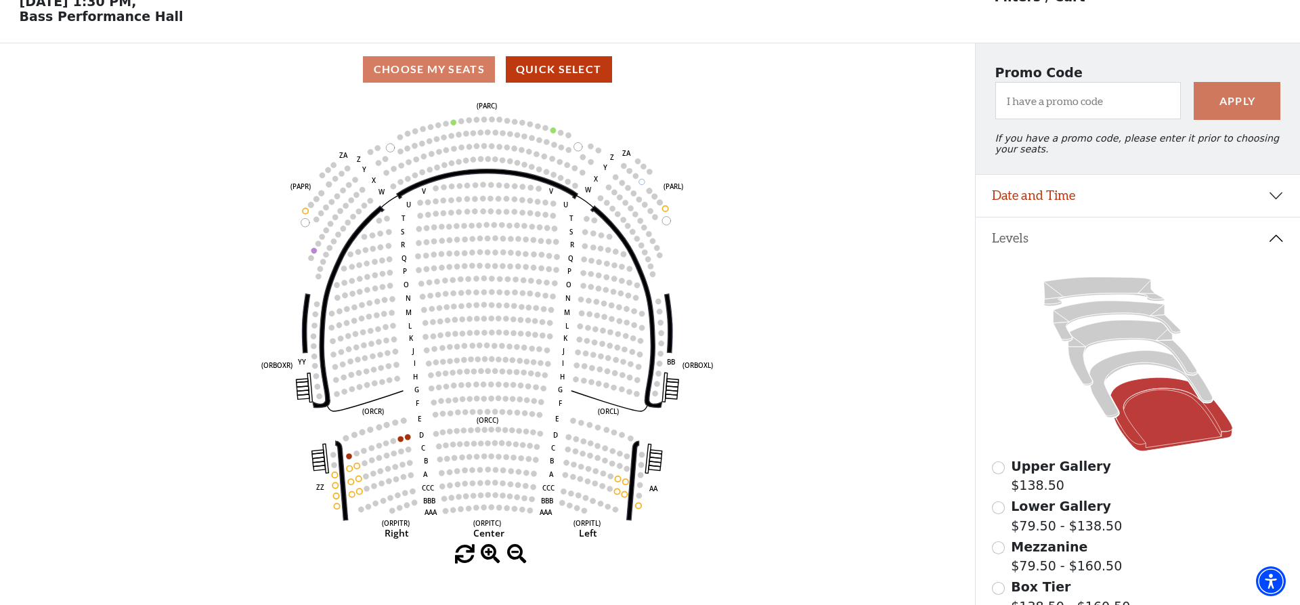
click at [988, 515] on div "Upper Gallery $138.50 Lower Gallery $79.50 - $138.50 Mezzanine $79.50 - $160.50…" at bounding box center [1137, 490] width 324 height 462
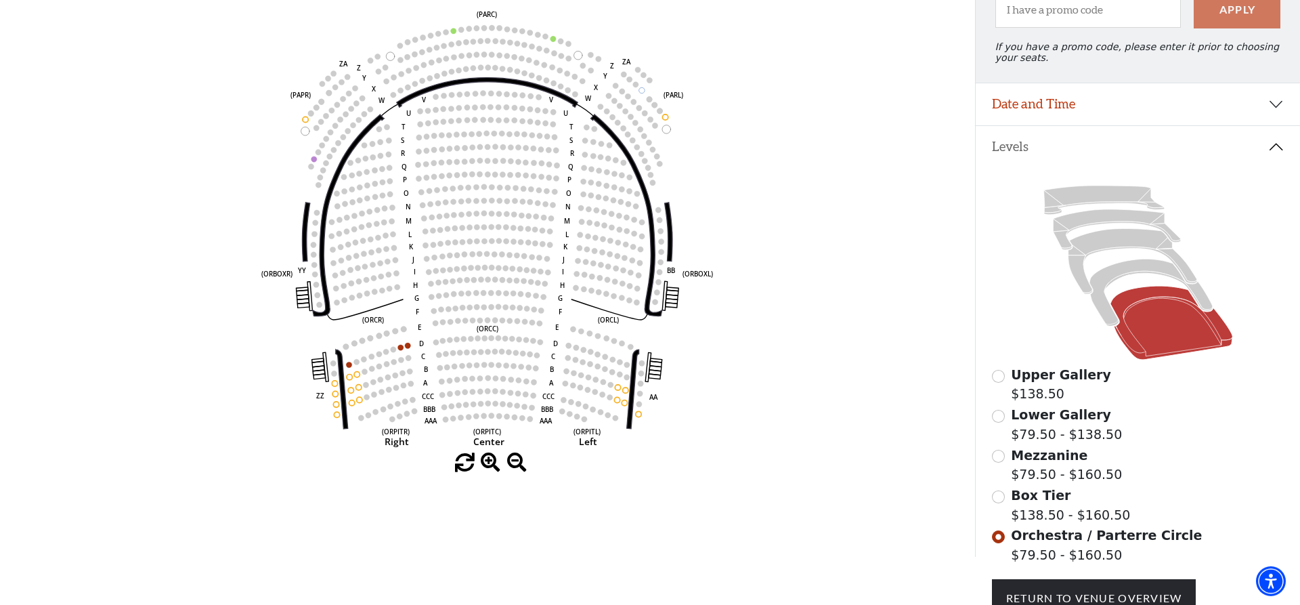
scroll to position [207, 0]
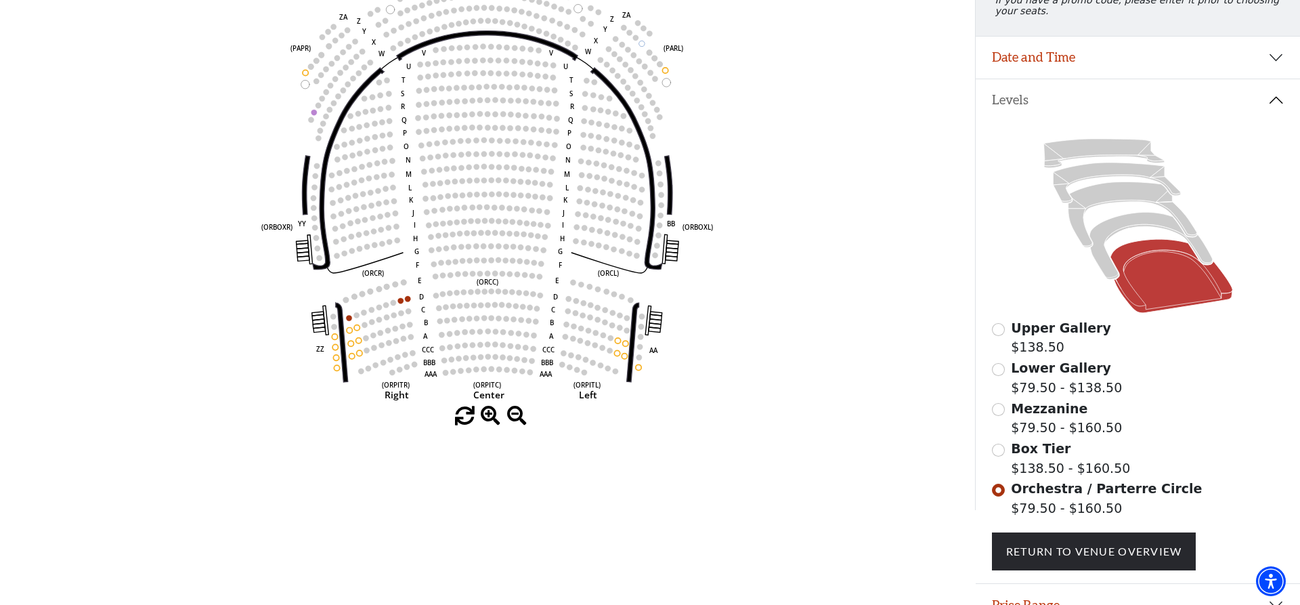
click at [784, 481] on div "Choose My Seats Quick Select Current Level Orchestra / Parterre Circle Click on…" at bounding box center [487, 207] width 975 height 605
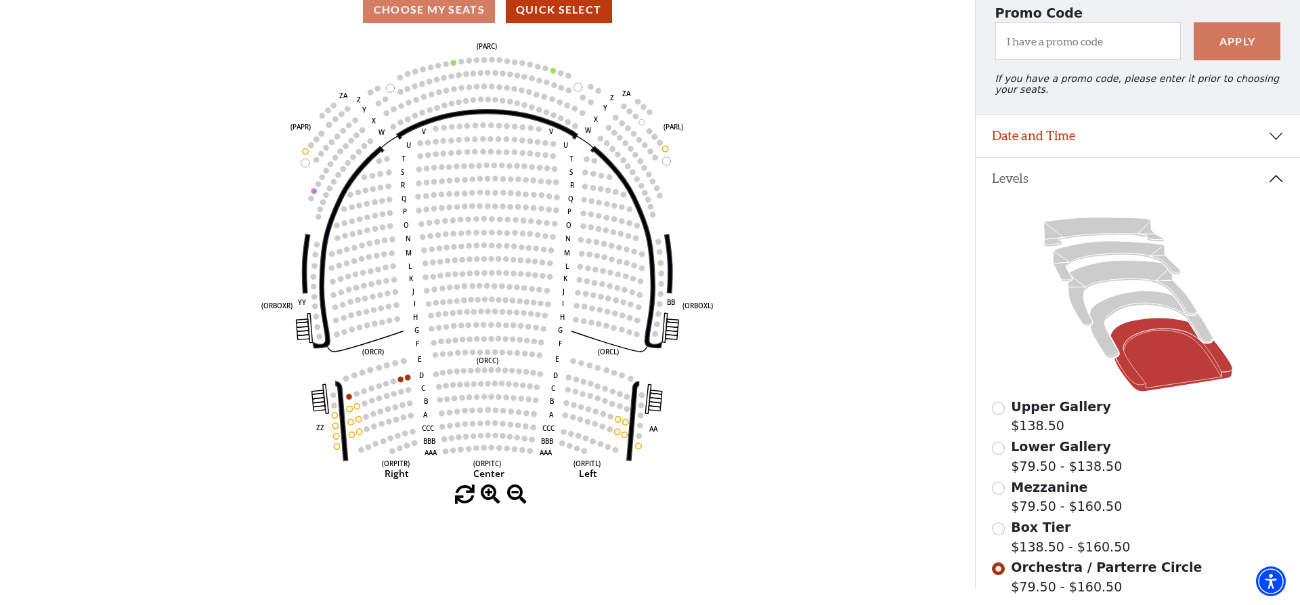
scroll to position [0, 0]
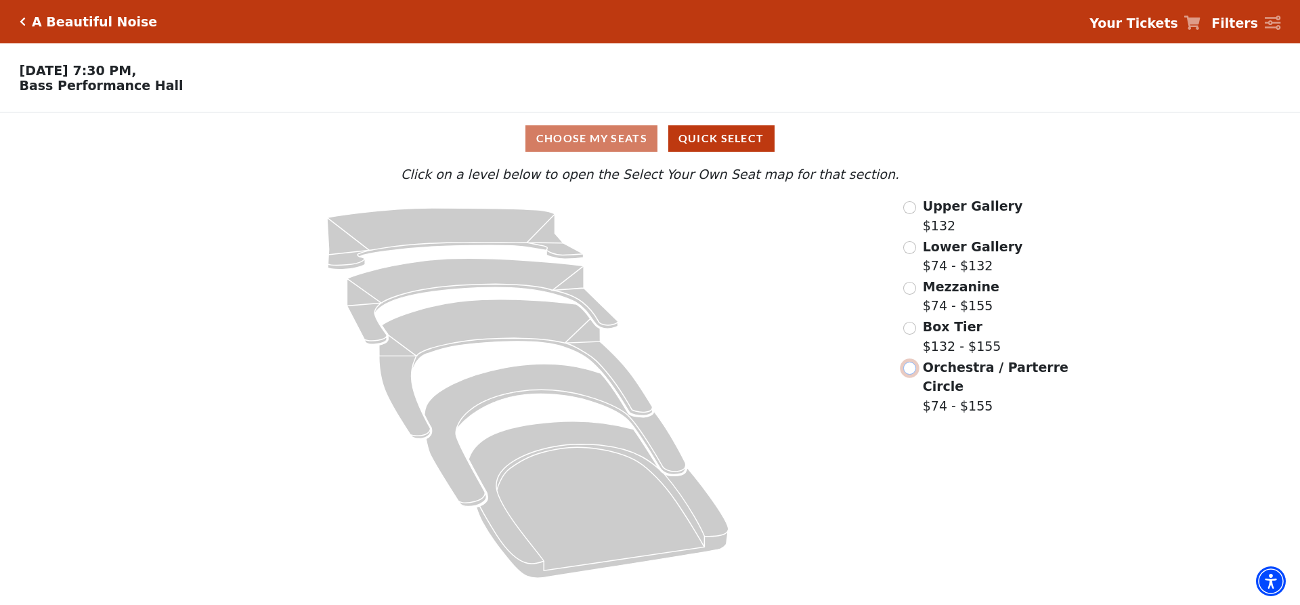
click at [906, 374] on input "Orchestra / Parterre Circle$74 - $155\a" at bounding box center [909, 367] width 13 height 13
click at [905, 372] on input "Orchestra / Parterre Circle$44 - $155\a" at bounding box center [909, 367] width 13 height 13
click at [910, 370] on input "Orchestra / Parterre Circle$79.50 - $160.50\a" at bounding box center [909, 367] width 13 height 13
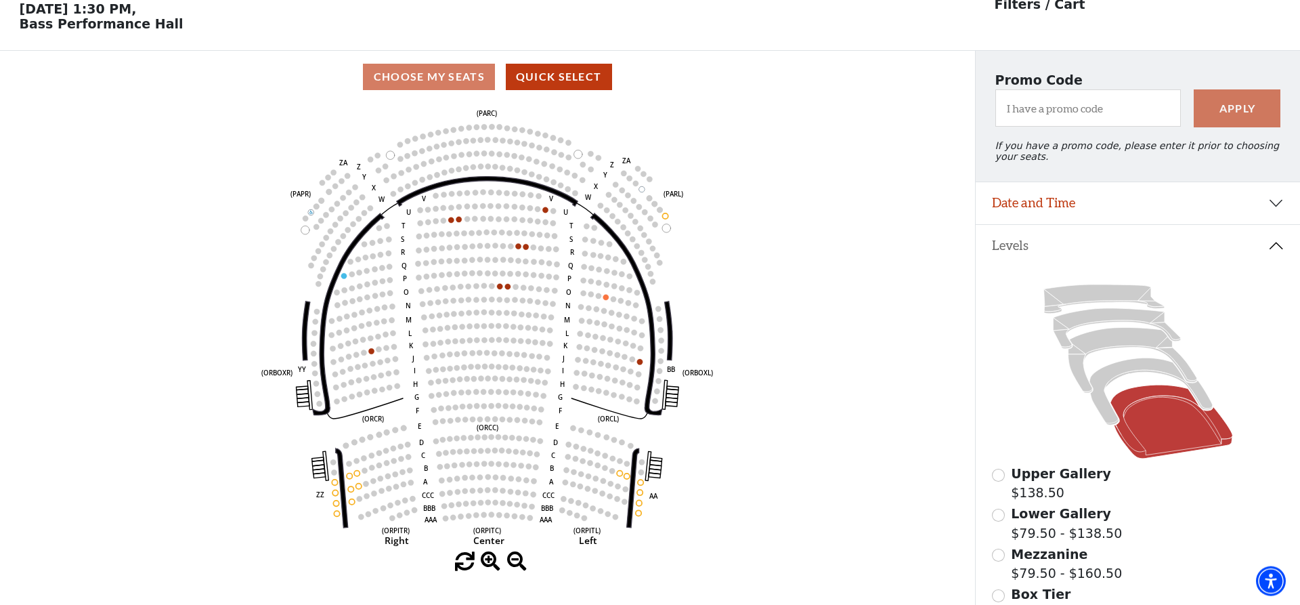
scroll to position [63, 0]
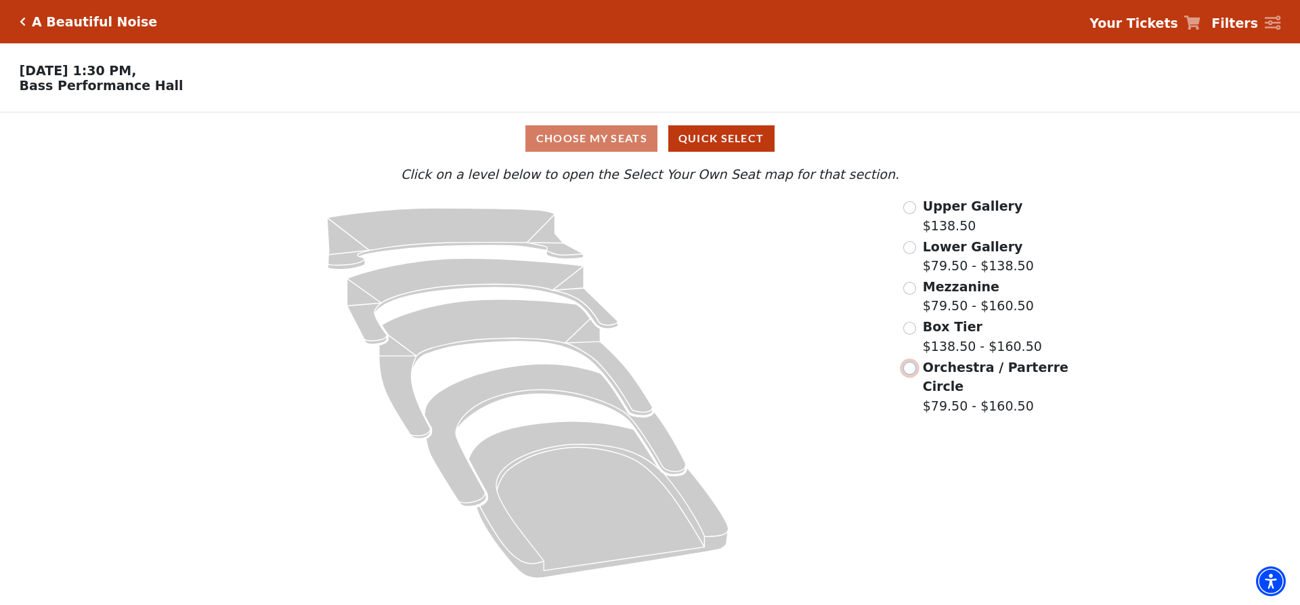
click at [908, 368] on input "Orchestra / Parterre Circle$79.50 - $160.50\a" at bounding box center [909, 367] width 13 height 13
click at [904, 371] on input "Orchestra / Parterre Circle$56.50 - $132\a" at bounding box center [909, 367] width 13 height 13
click at [908, 371] on input "Orchestra / Parterre Circle$79.50 - $160.50\a" at bounding box center [909, 367] width 13 height 13
click at [908, 368] on input "Orchestra / Parterre Circle$44 - $132\a" at bounding box center [909, 367] width 13 height 13
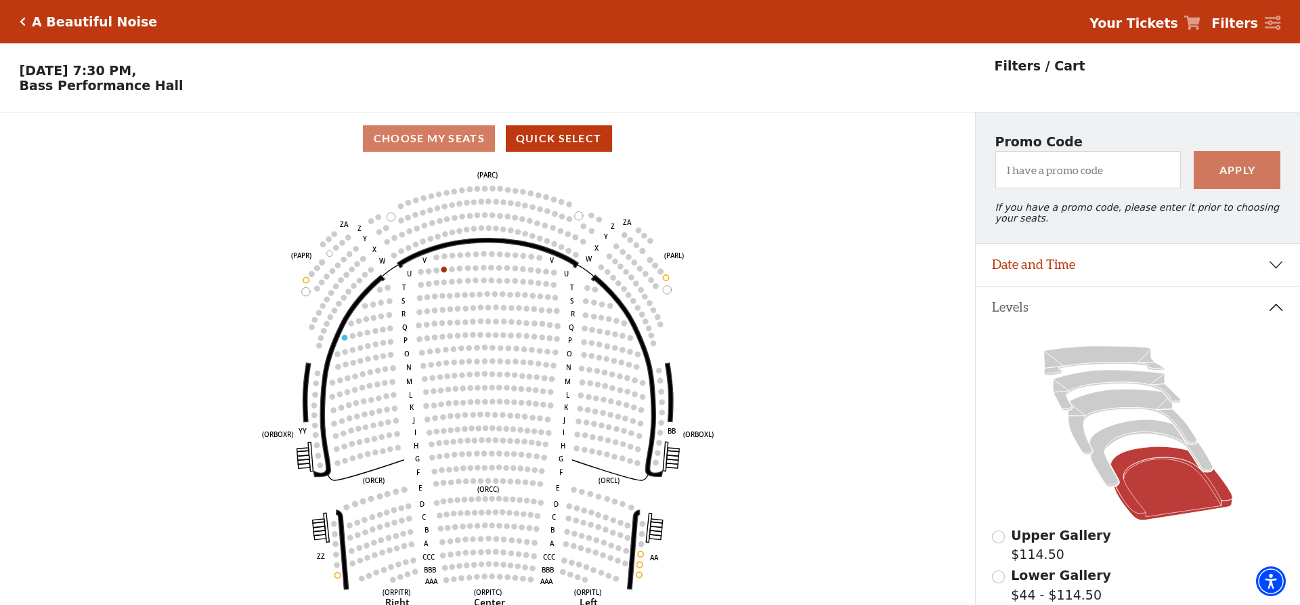
drag, startPoint x: 163, startPoint y: 155, endPoint x: 141, endPoint y: 125, distance: 37.2
click at [162, 152] on div "Choose My Seats Quick Select" at bounding box center [487, 138] width 975 height 26
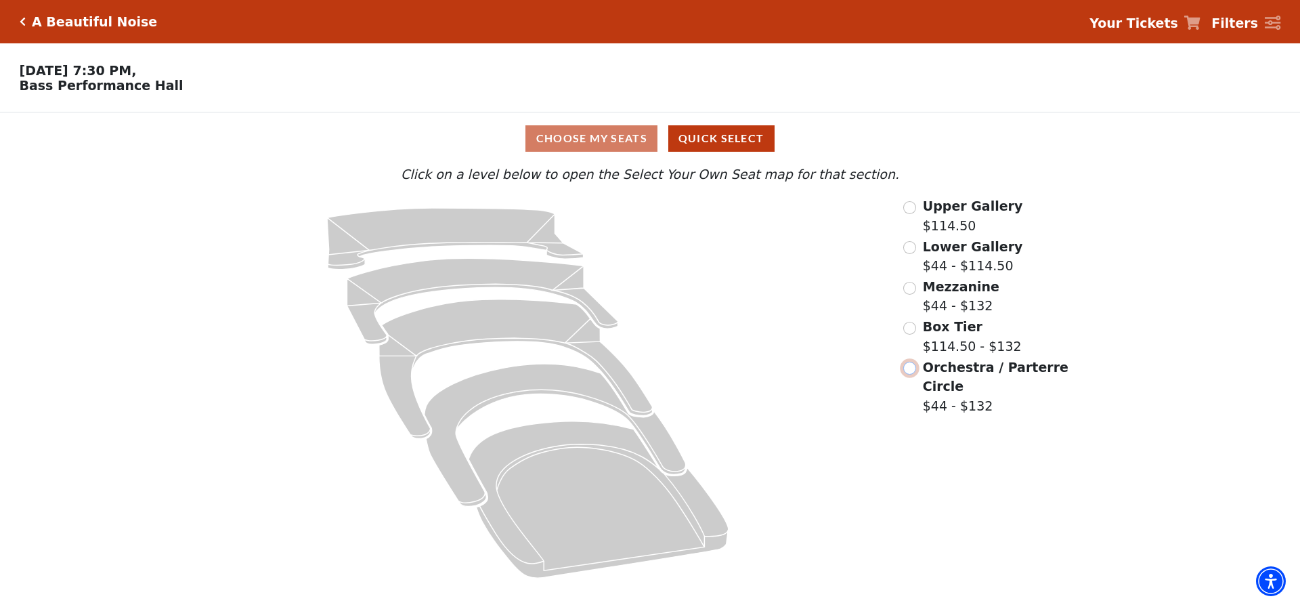
click at [908, 372] on input "Orchestra / Parterre Circle$44 - $132\a" at bounding box center [909, 367] width 13 height 13
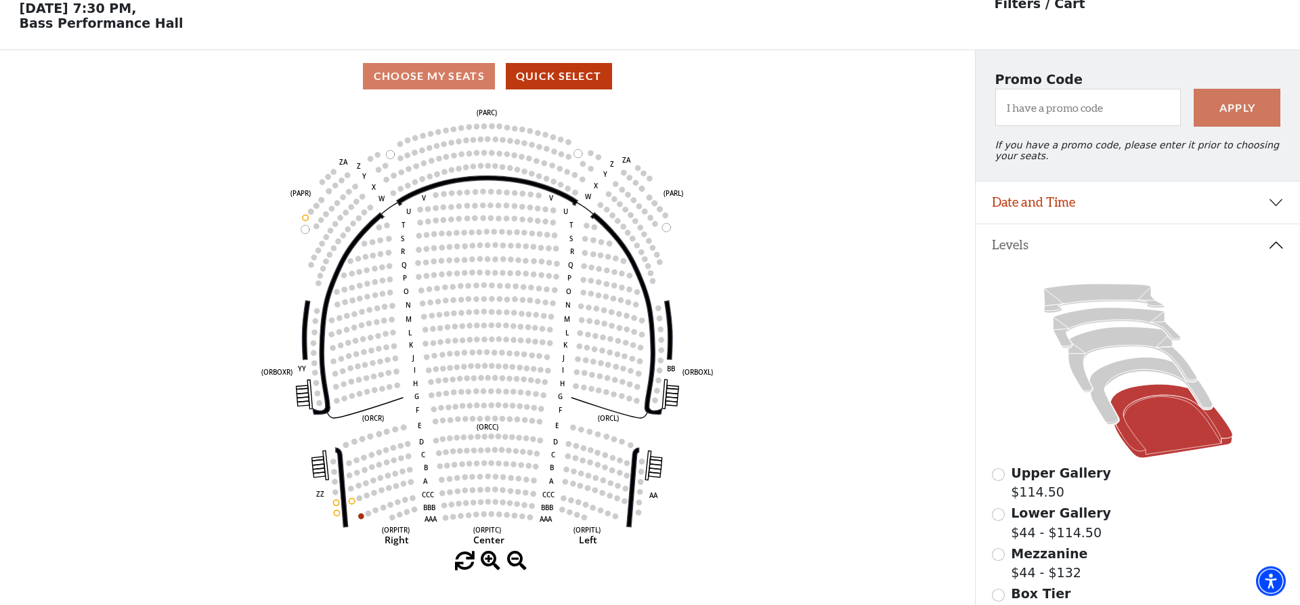
scroll to position [63, 0]
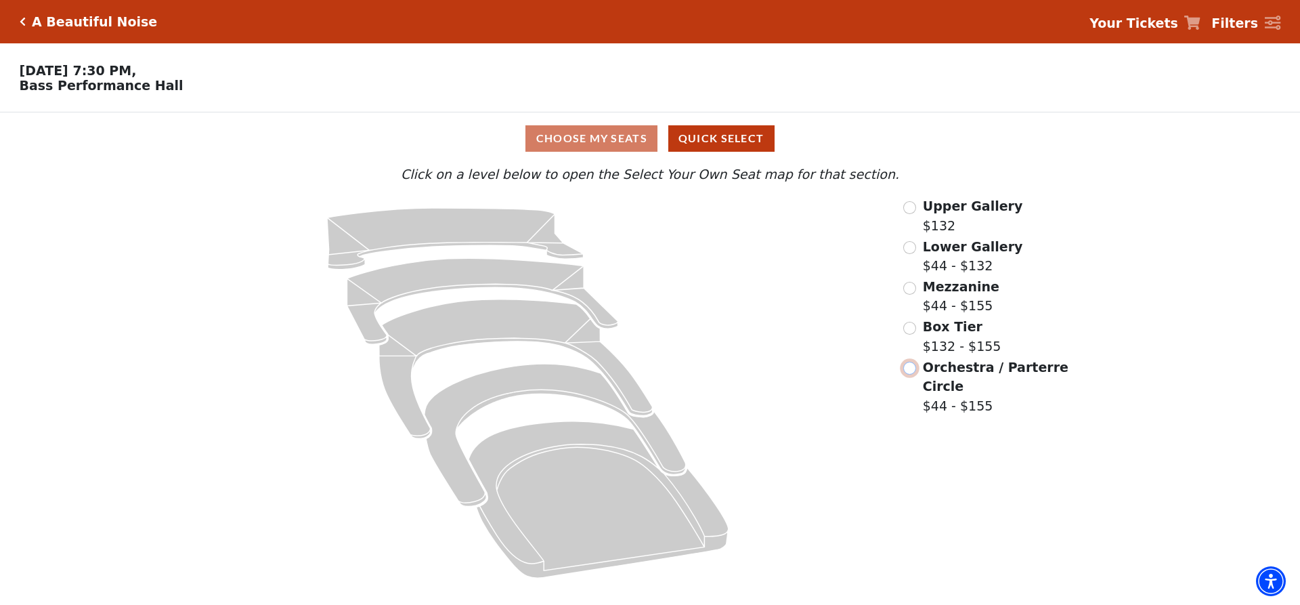
click at [909, 372] on input "Orchestra / Parterre Circle$44 - $155\a" at bounding box center [909, 367] width 13 height 13
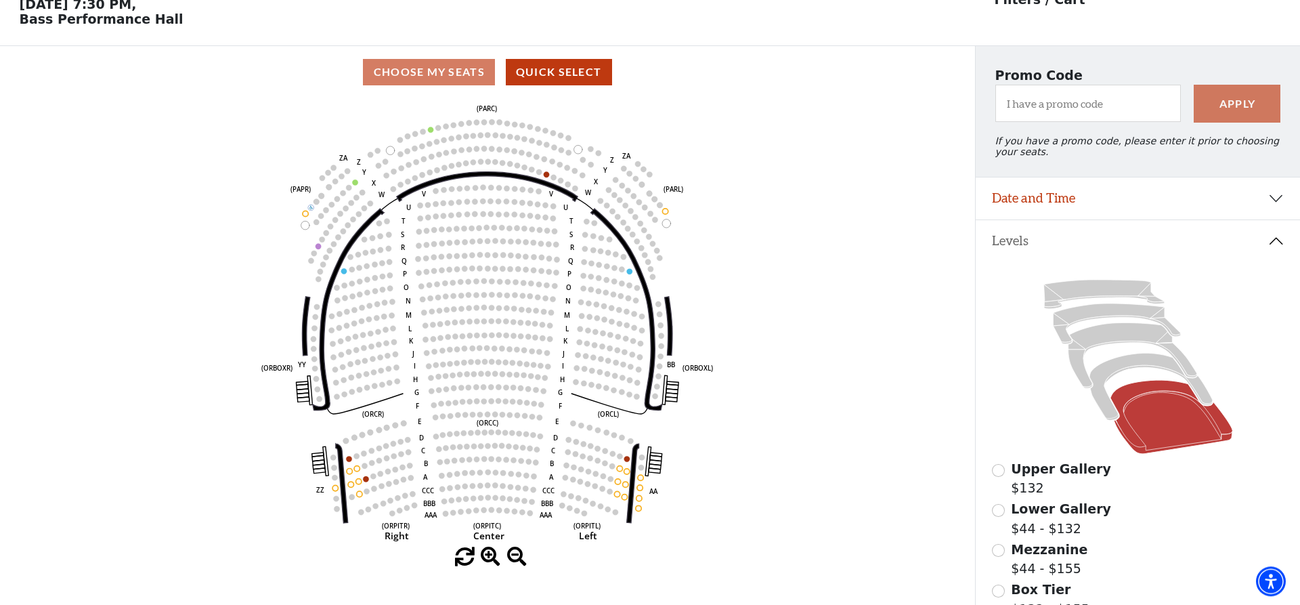
scroll to position [69, 0]
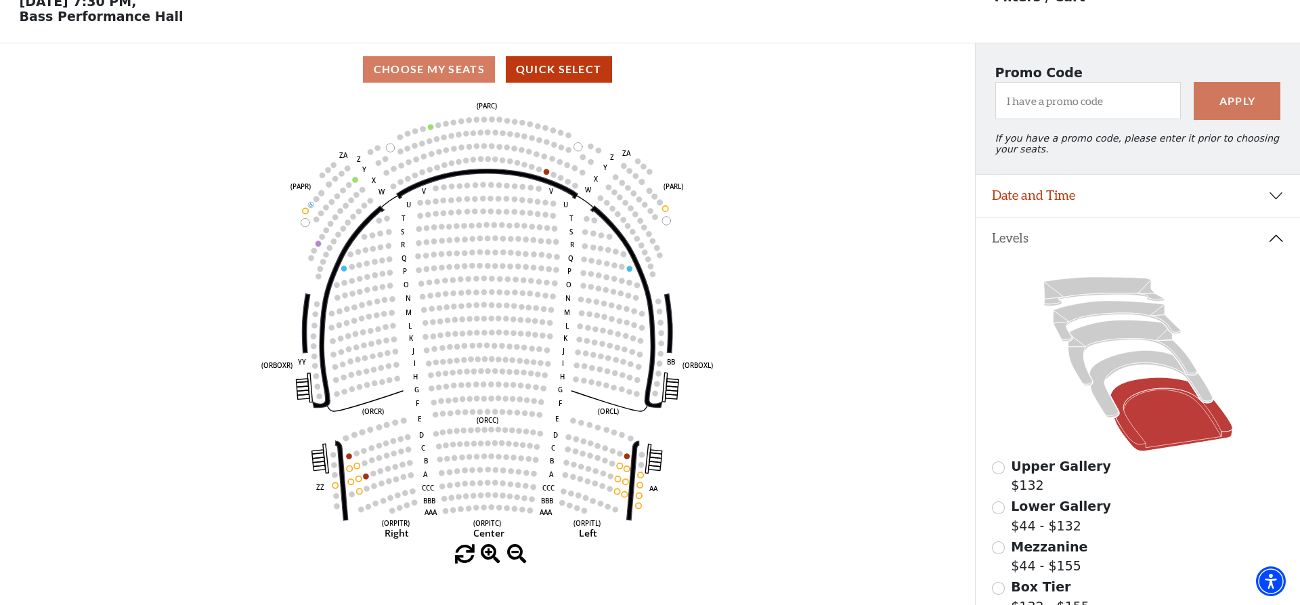
click at [839, 452] on icon "Left (ORPITL) Right (ORPITR) Center (ORPITC) ZZ AA YY BB ZA ZA (ORCL) (ORCR) (O…" at bounding box center [487, 319] width 877 height 449
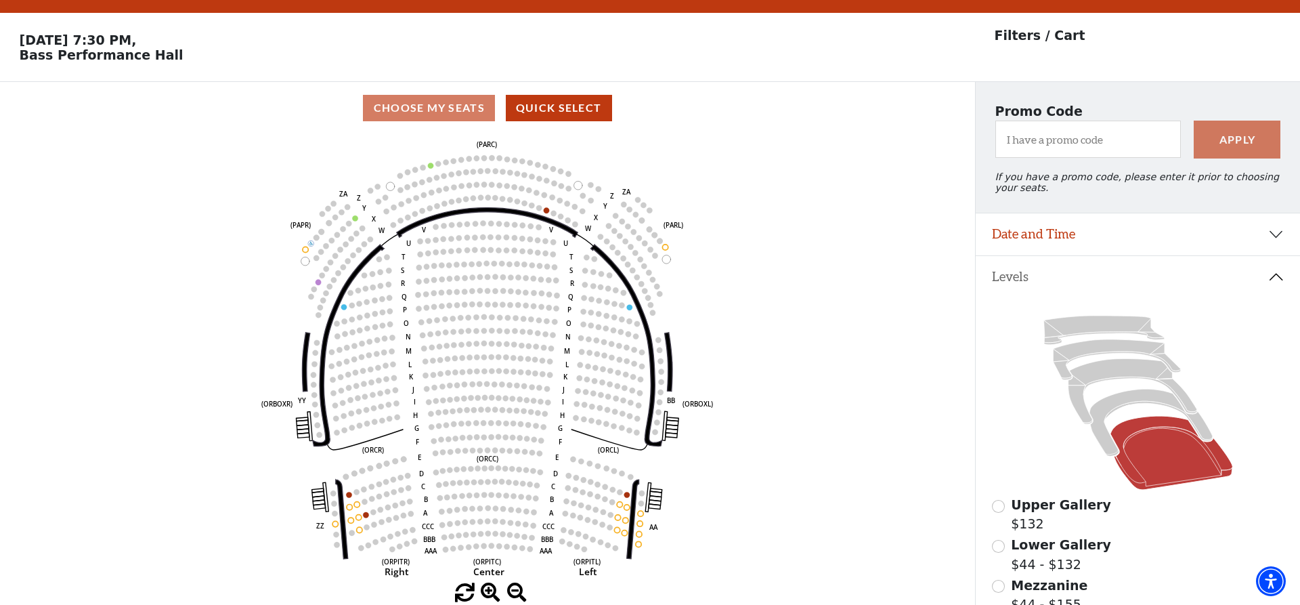
scroll to position [0, 0]
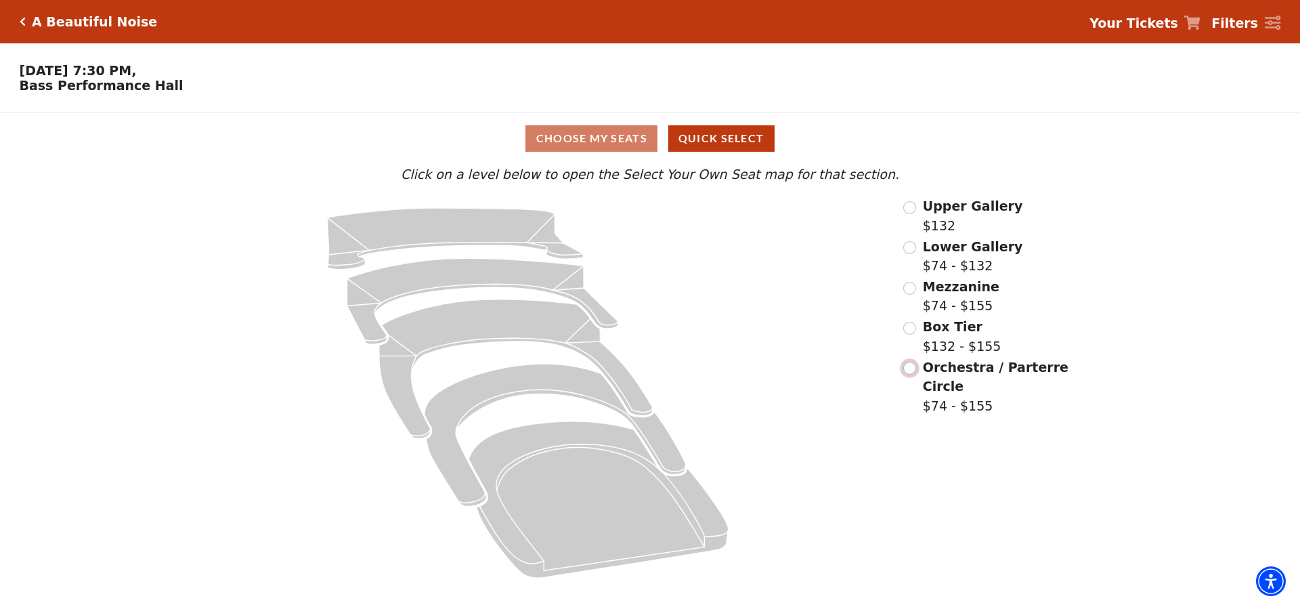
click at [910, 368] on input "Orchestra / Parterre Circle$74 - $155\a" at bounding box center [909, 367] width 13 height 13
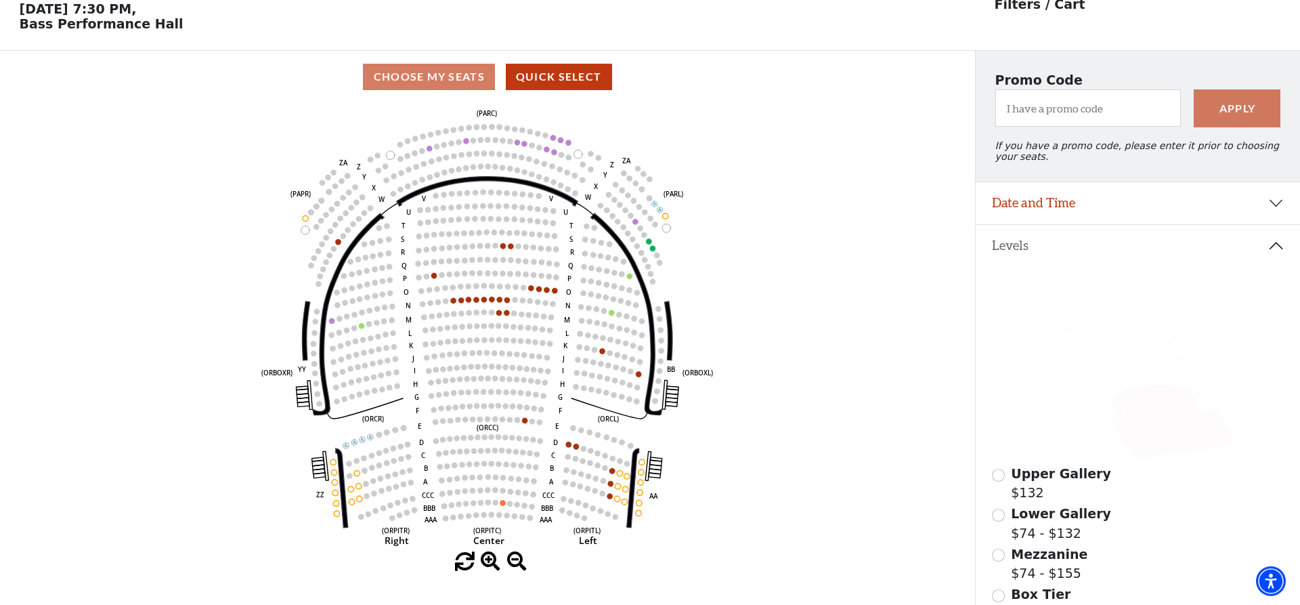
scroll to position [63, 0]
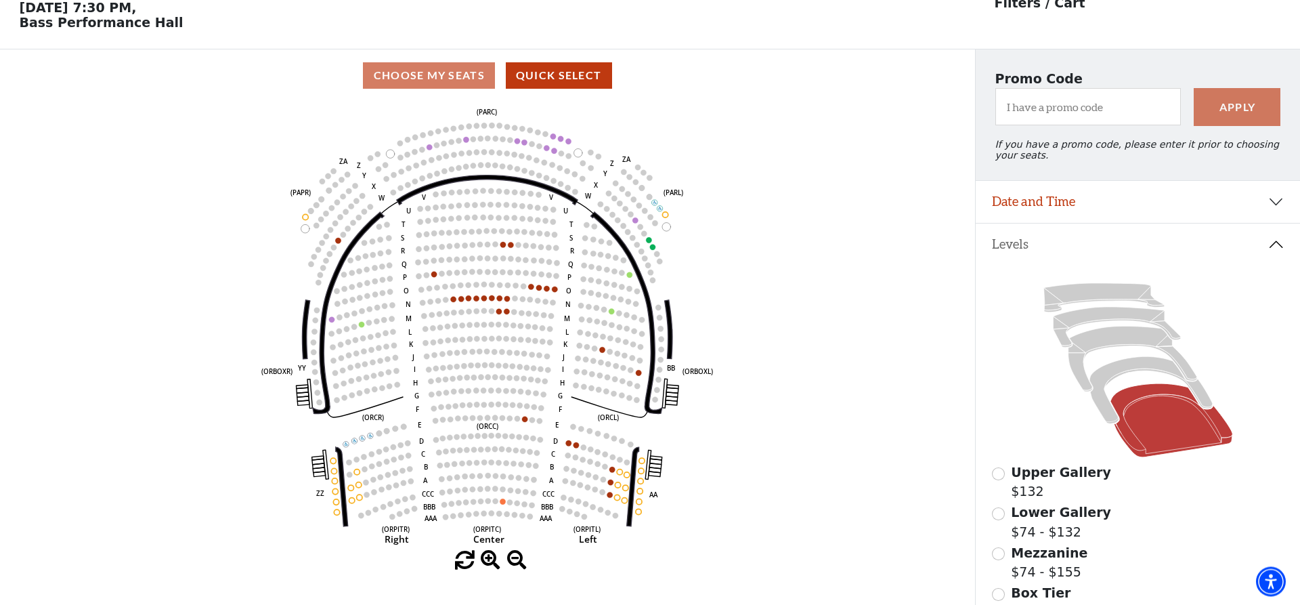
click at [825, 385] on icon "Left (ORPITL) Right (ORPITR) Center (ORPITC) ZZ AA YY BB ZA ZA (ORCL) (ORCR) (O…" at bounding box center [487, 326] width 877 height 449
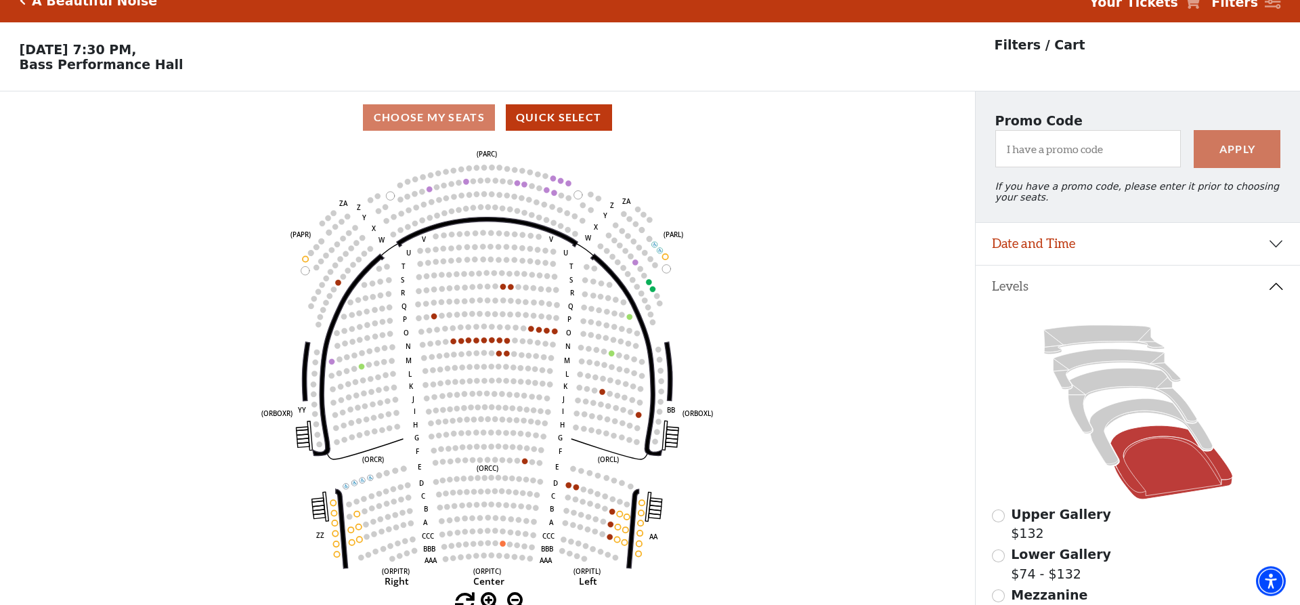
scroll to position [0, 0]
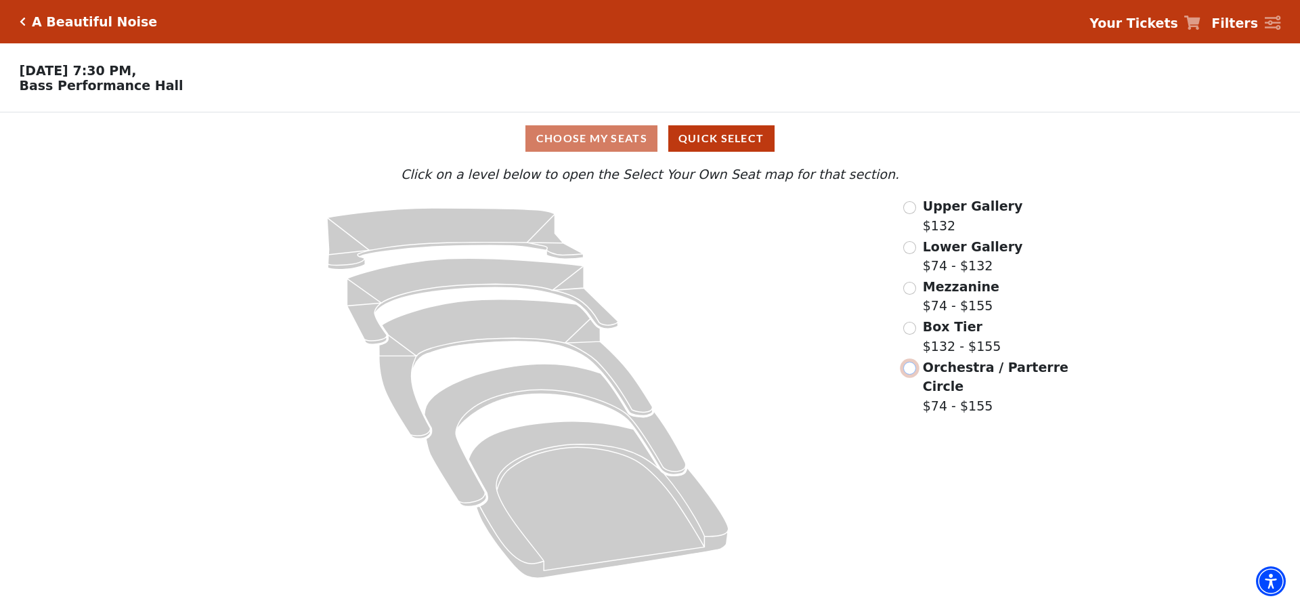
click at [910, 371] on input "Orchestra / Parterre Circle$74 - $155\a" at bounding box center [909, 367] width 13 height 13
click at [908, 370] on input "Orchestra / Parterre Circle$79.50 - $160.50\a" at bounding box center [909, 367] width 13 height 13
click at [906, 368] on div "Orchestra / Parterre Circle $79.50 - $160.50" at bounding box center [986, 386] width 167 height 58
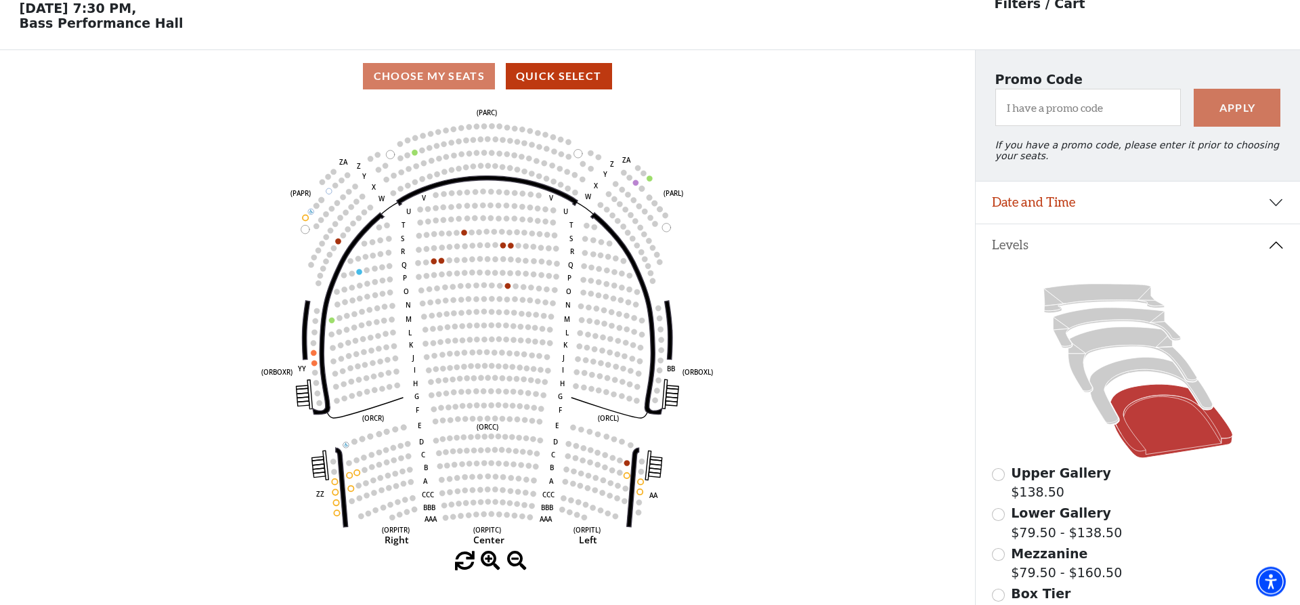
scroll to position [63, 0]
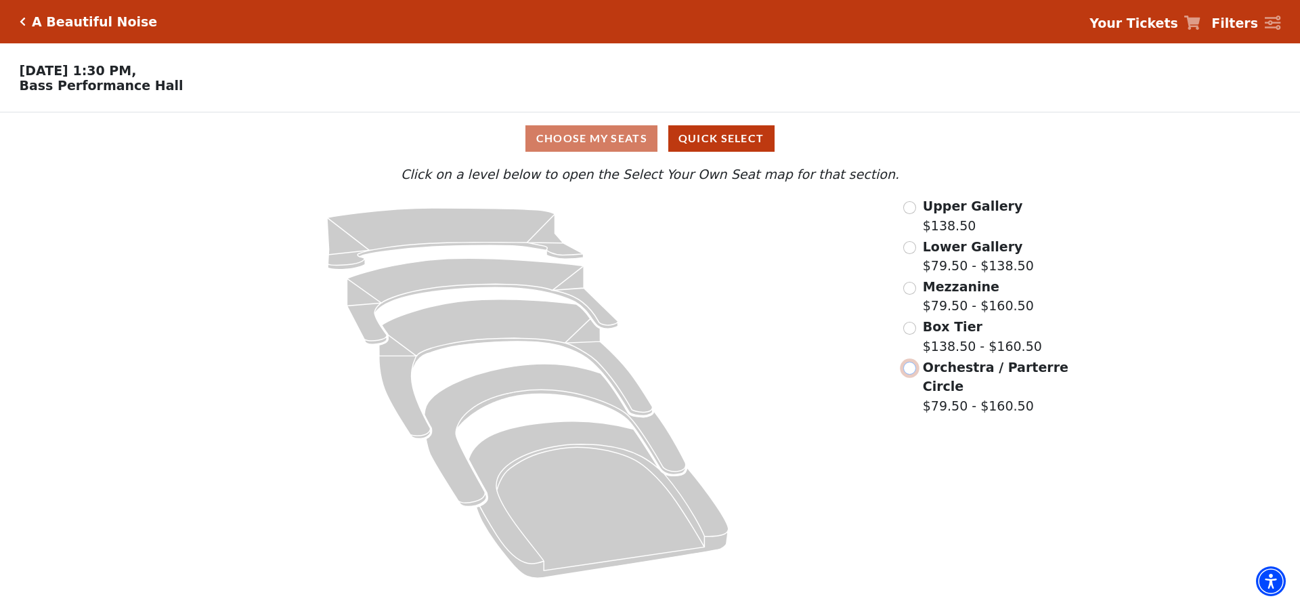
click at [910, 374] on input "Orchestra / Parterre Circle$79.50 - $160.50\a" at bounding box center [909, 367] width 13 height 13
click at [906, 370] on input "Orchestra / Parterre Circle$56.50 - $132\a" at bounding box center [909, 367] width 13 height 13
click at [910, 370] on input "Orchestra / Parterre Circle$44 - $155\a" at bounding box center [909, 367] width 13 height 13
click at [913, 373] on input "Orchestra / Parterre Circle$56.50 - $132\a" at bounding box center [909, 367] width 13 height 13
